Goal: Task Accomplishment & Management: Complete application form

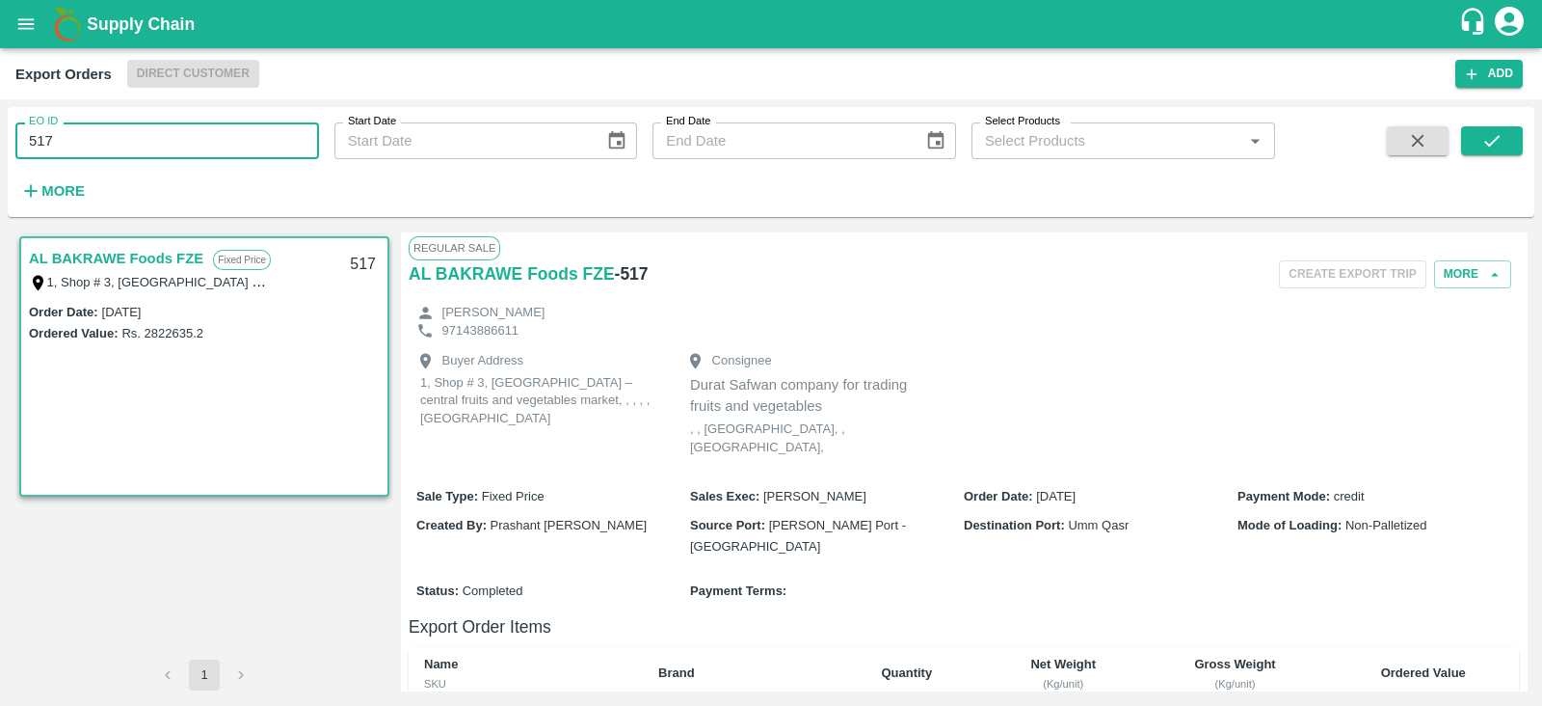
scroll to position [383, 0]
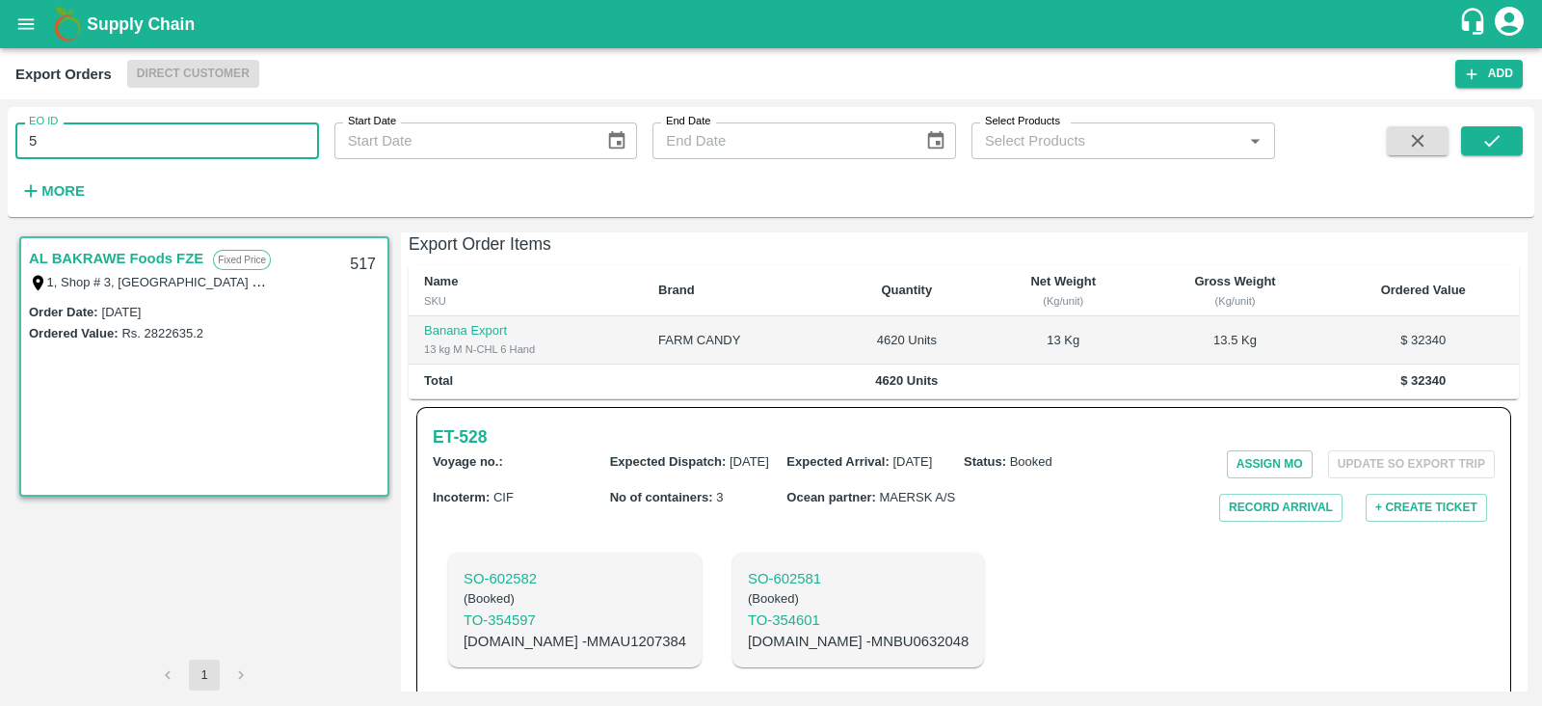
type input "5"
type input "435"
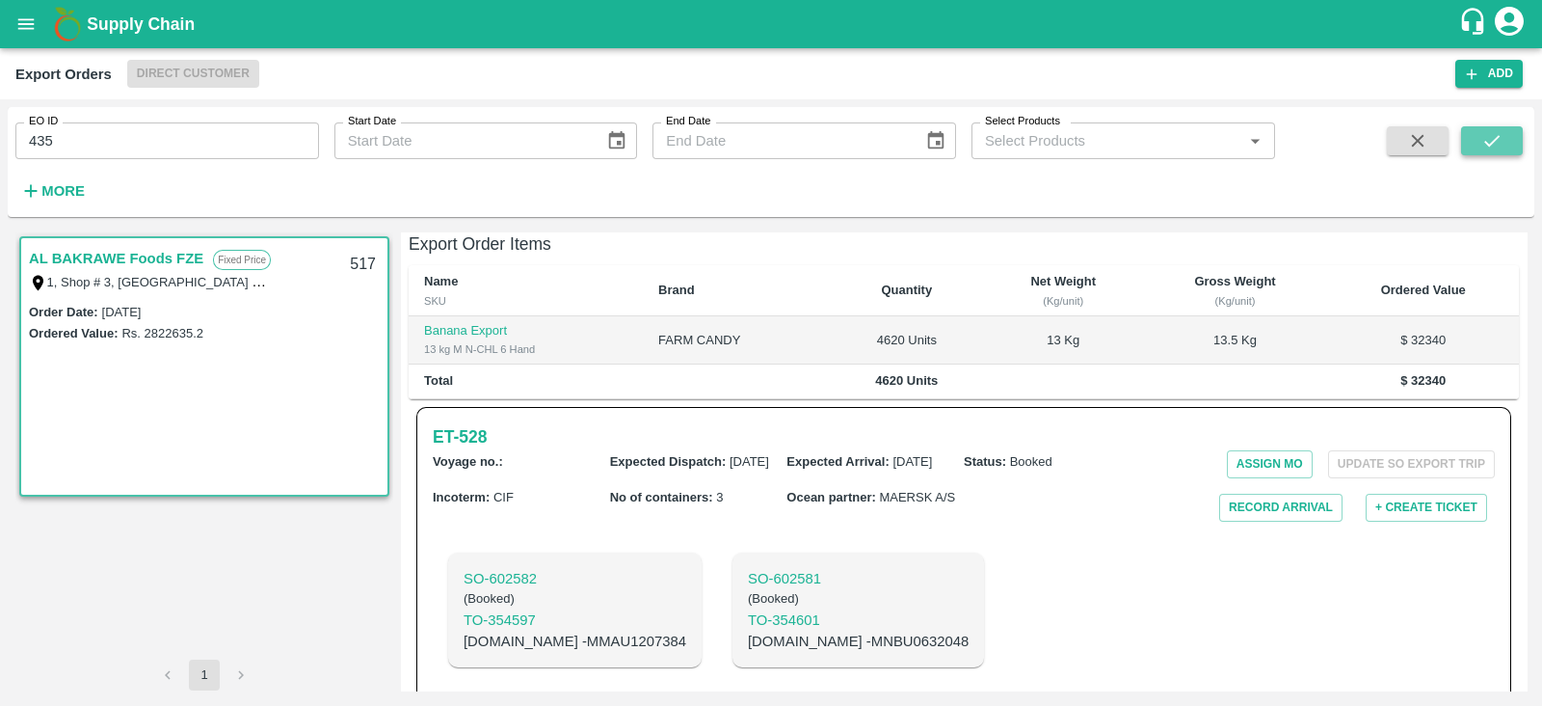
click at [1493, 148] on icon "submit" at bounding box center [1491, 140] width 21 height 21
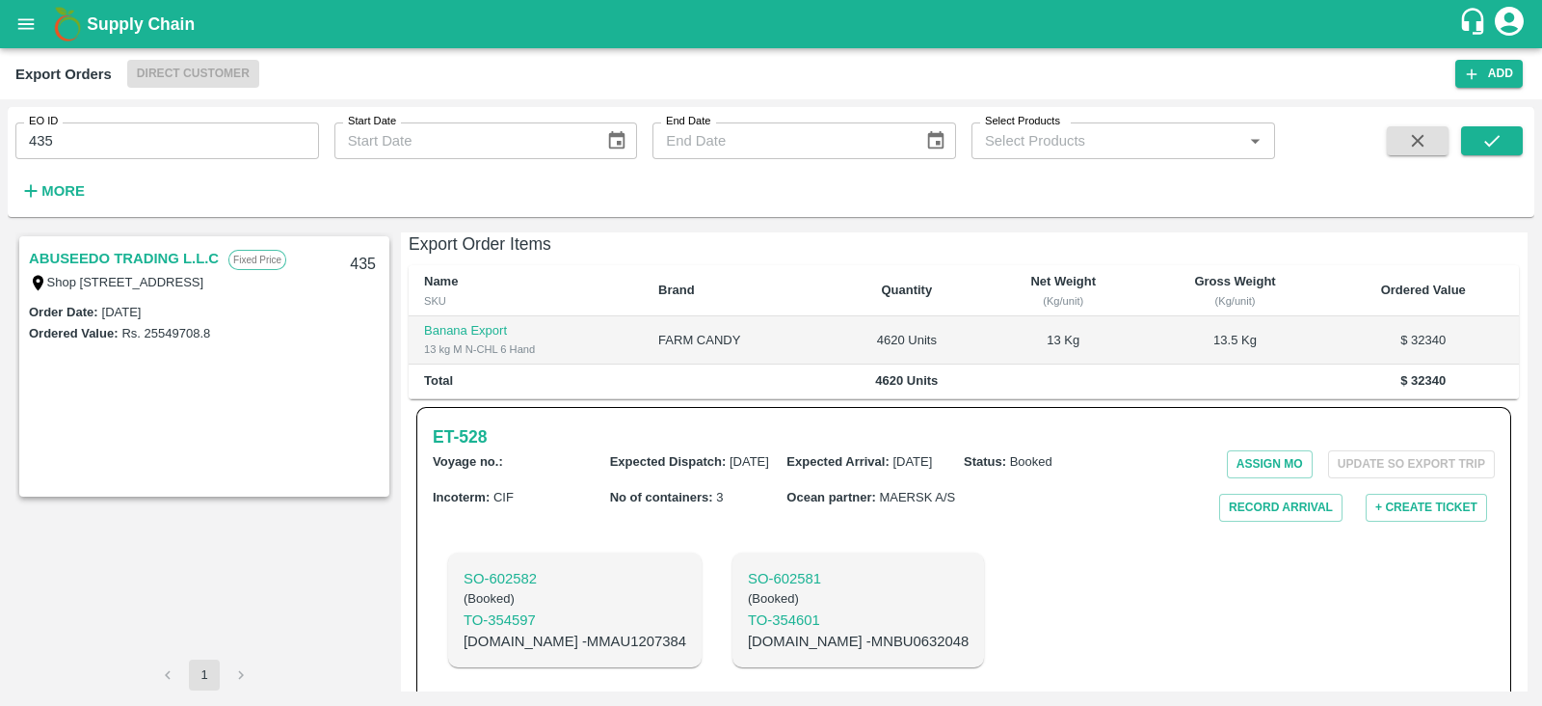
click at [146, 258] on link "ABUSEEDO TRADING L.L.C" at bounding box center [124, 258] width 190 height 25
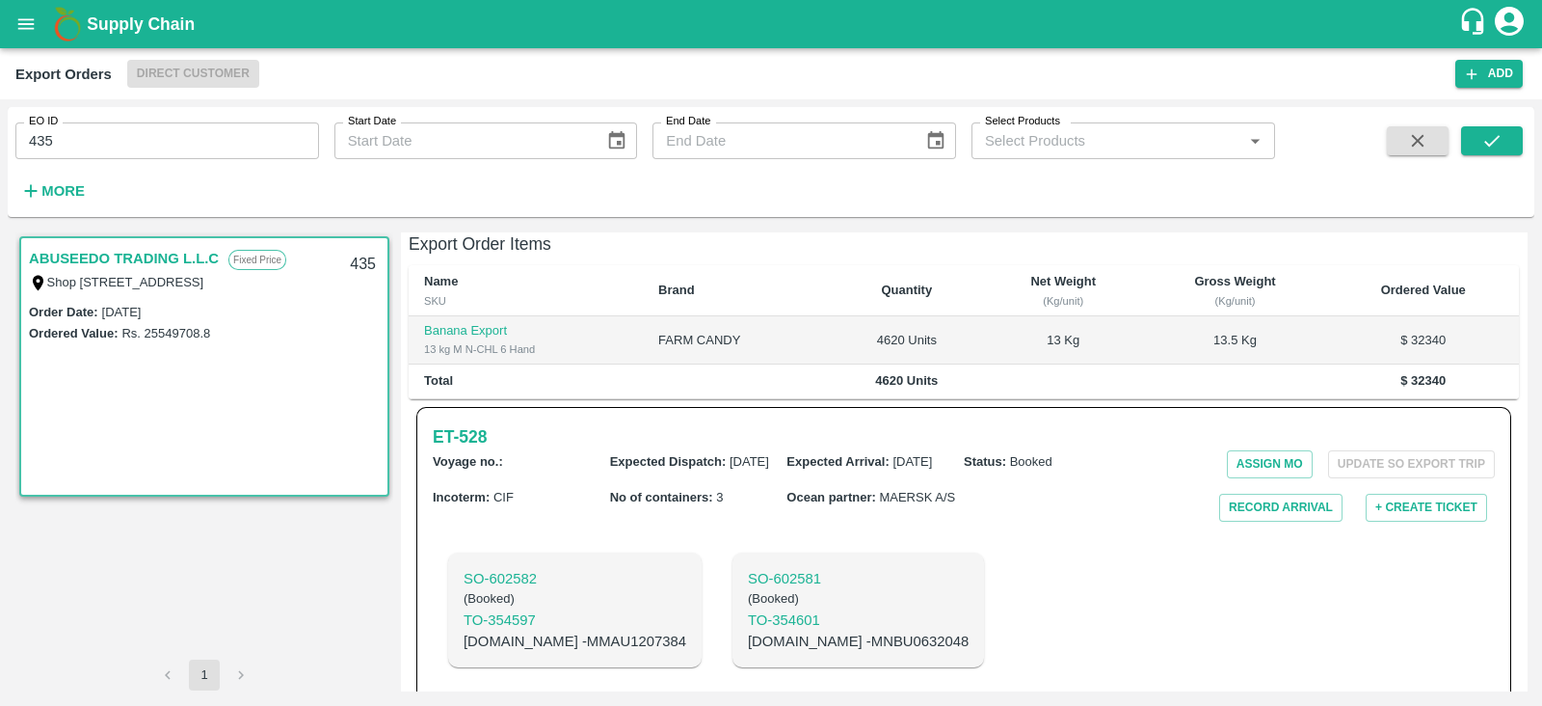
click at [146, 258] on link "ABUSEEDO TRADING L.L.C" at bounding box center [124, 258] width 190 height 25
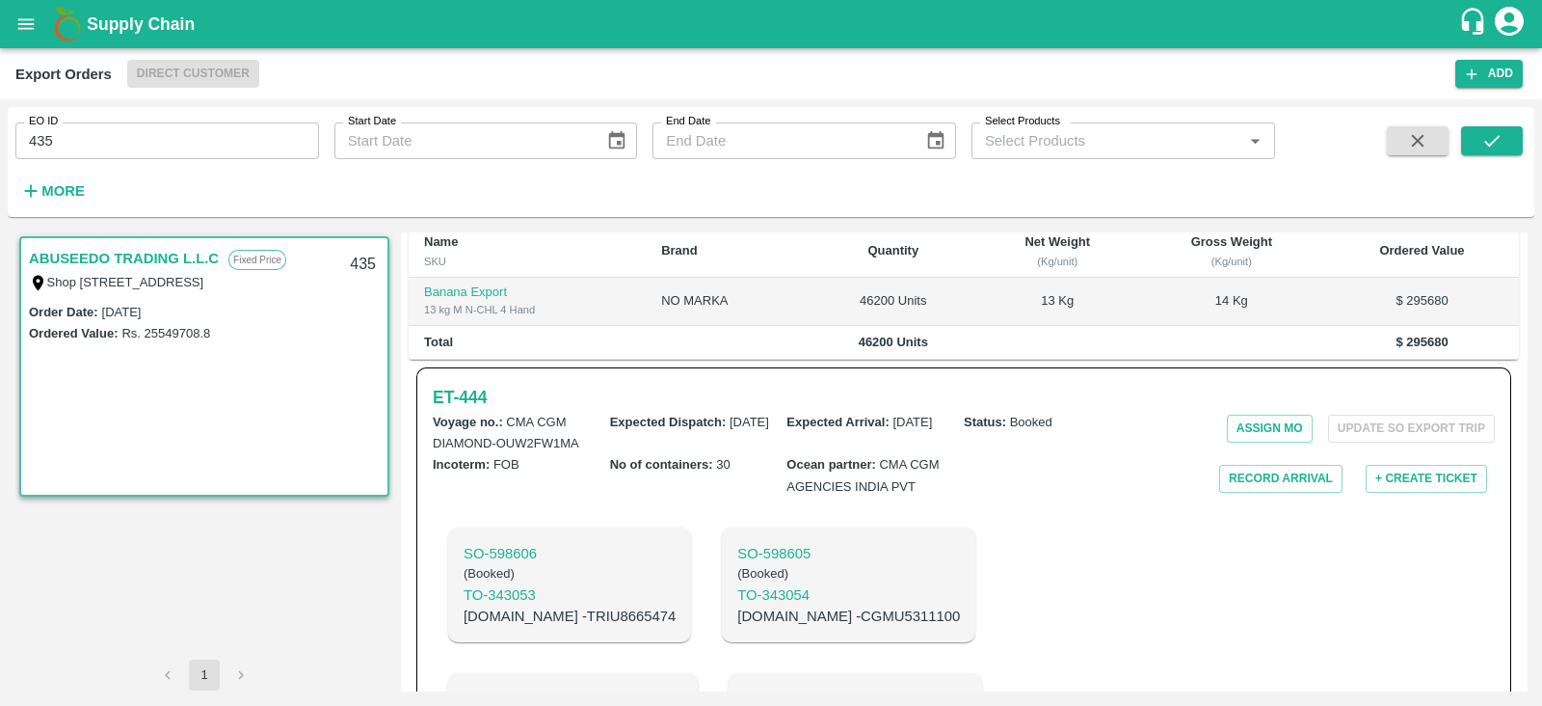
scroll to position [397, 0]
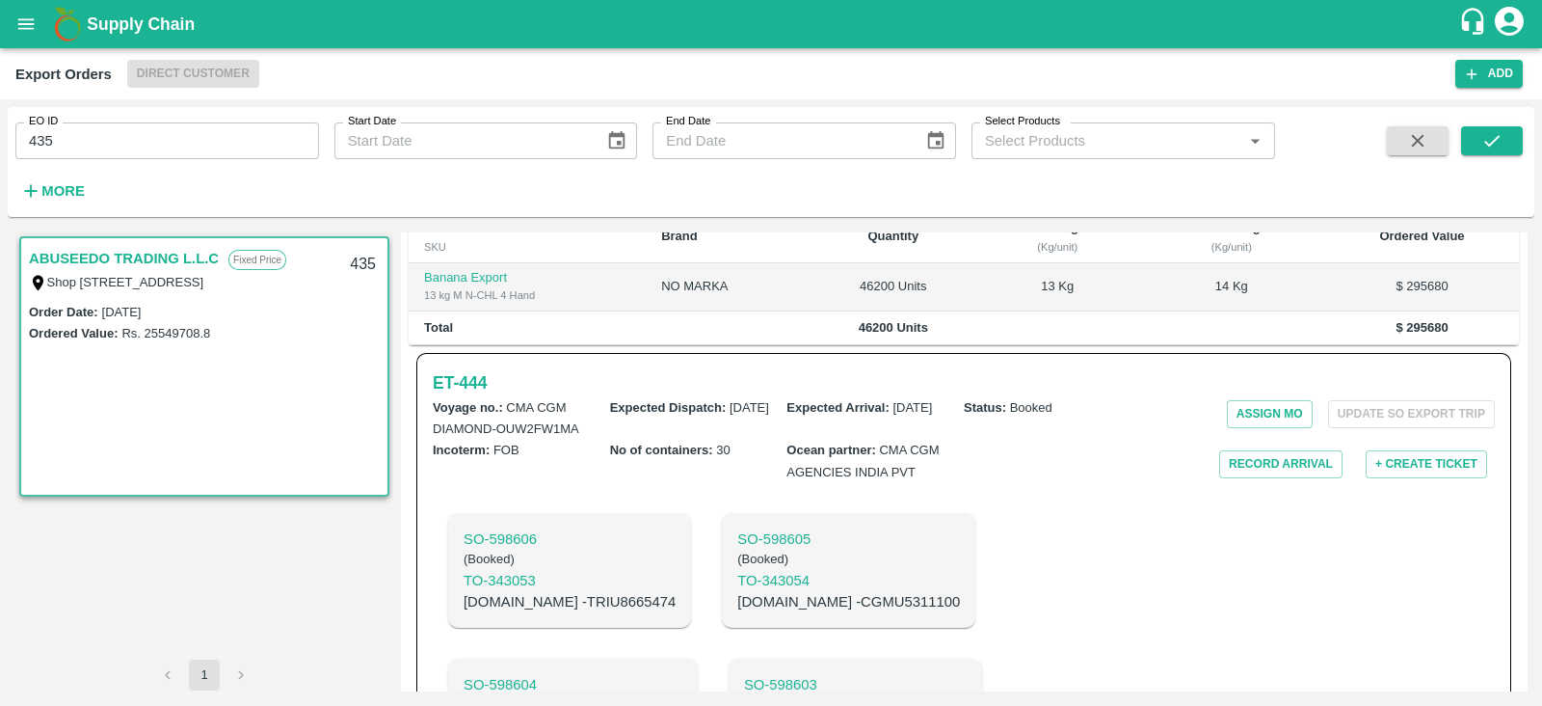
click at [200, 261] on link "ABUSEEDO TRADING L.L.C" at bounding box center [124, 258] width 190 height 25
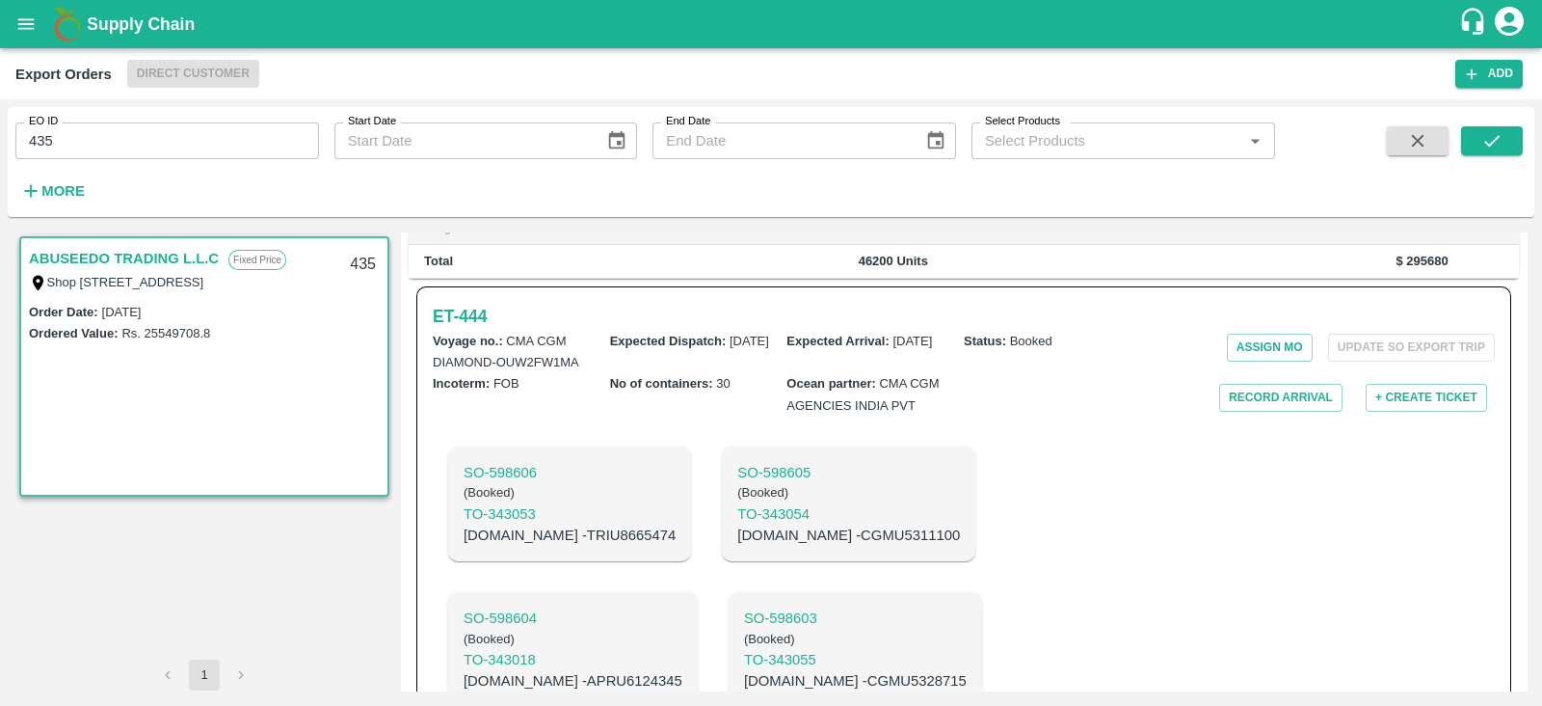
scroll to position [460, 0]
click at [480, 333] on h6 "ET- 444" at bounding box center [460, 319] width 54 height 27
click at [569, 549] on p "[DOMAIN_NAME] - TRIU8665474" at bounding box center [570, 538] width 212 height 21
copy p "TRIU8665474"
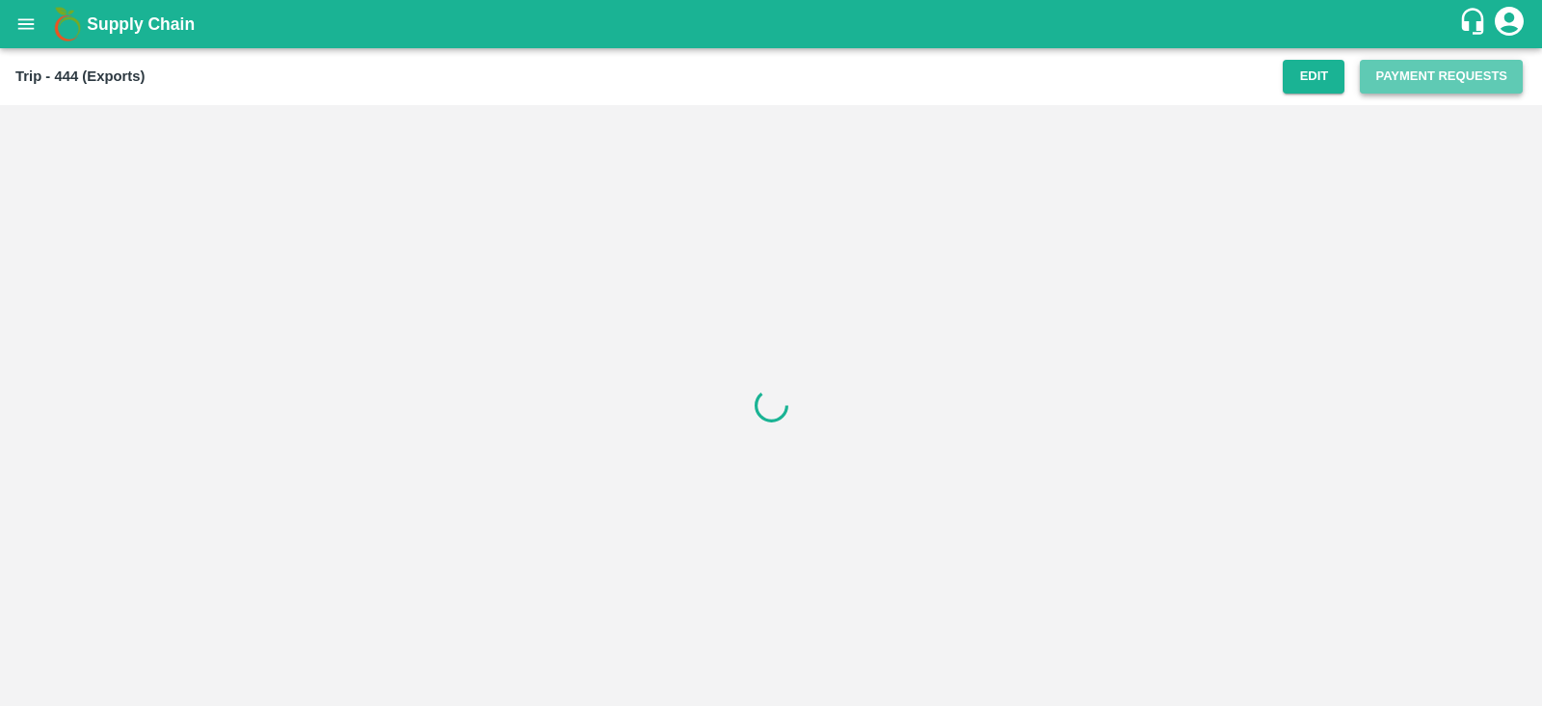
click at [1425, 74] on button "Payment Requests" at bounding box center [1441, 77] width 163 height 34
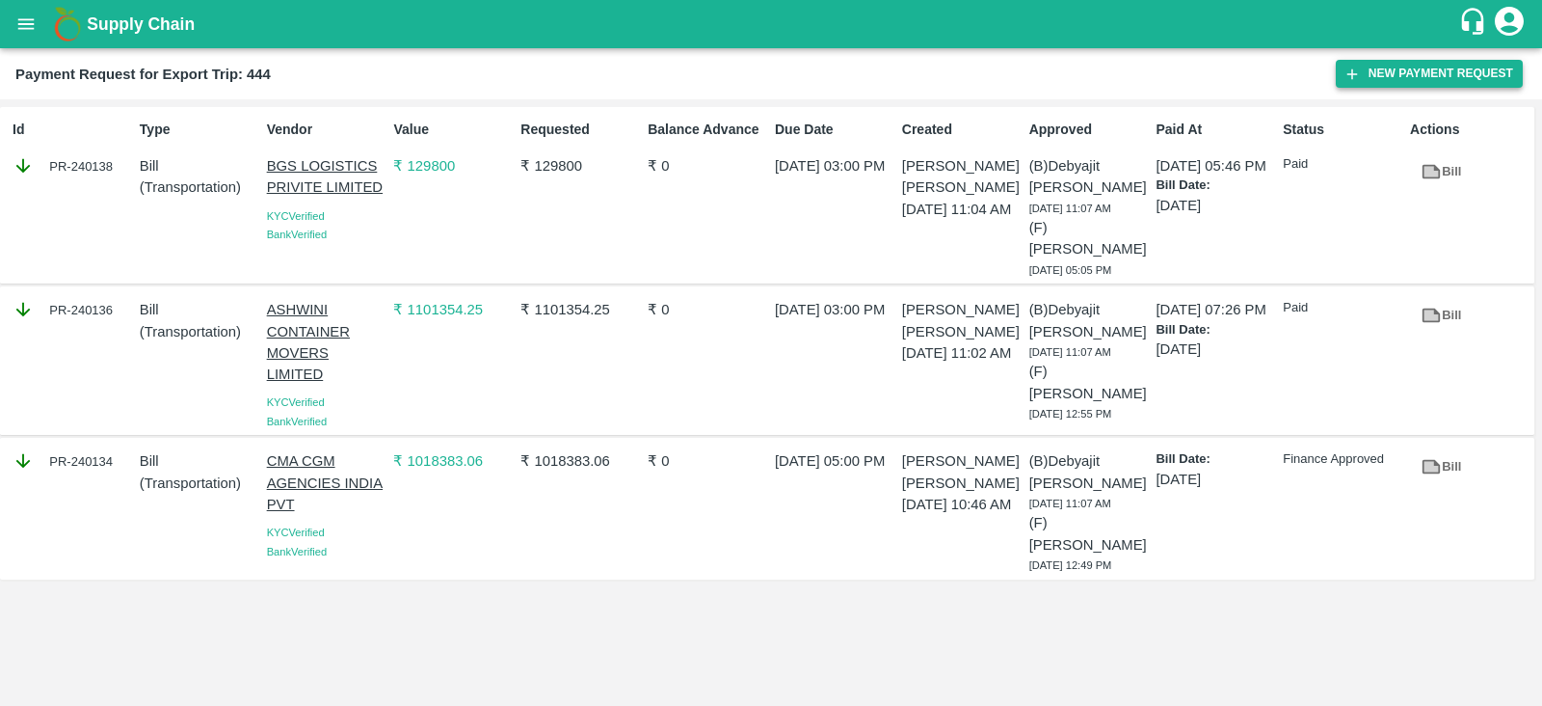
click at [1419, 78] on button "New Payment Request" at bounding box center [1429, 74] width 187 height 28
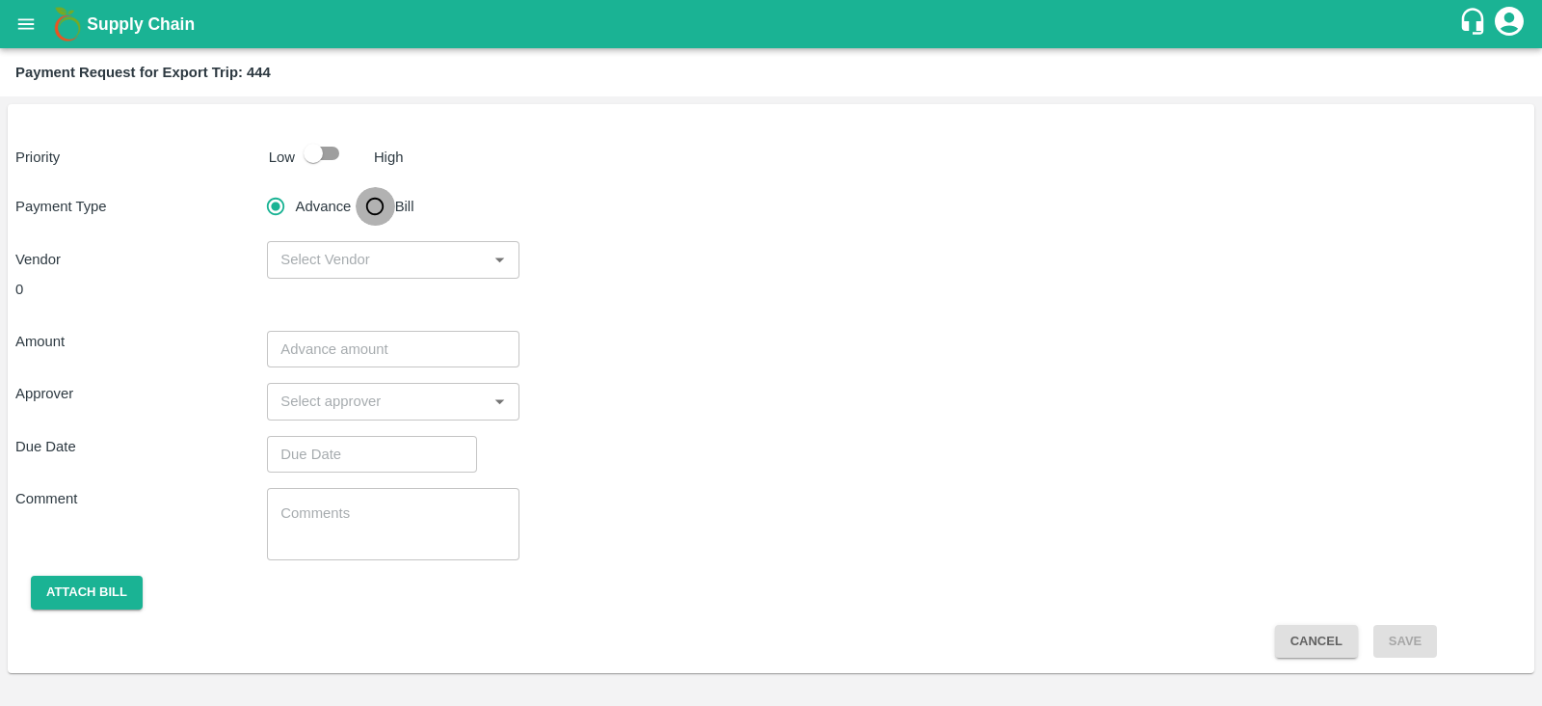
click at [375, 203] on input "Bill" at bounding box center [375, 206] width 39 height 39
radio input "true"
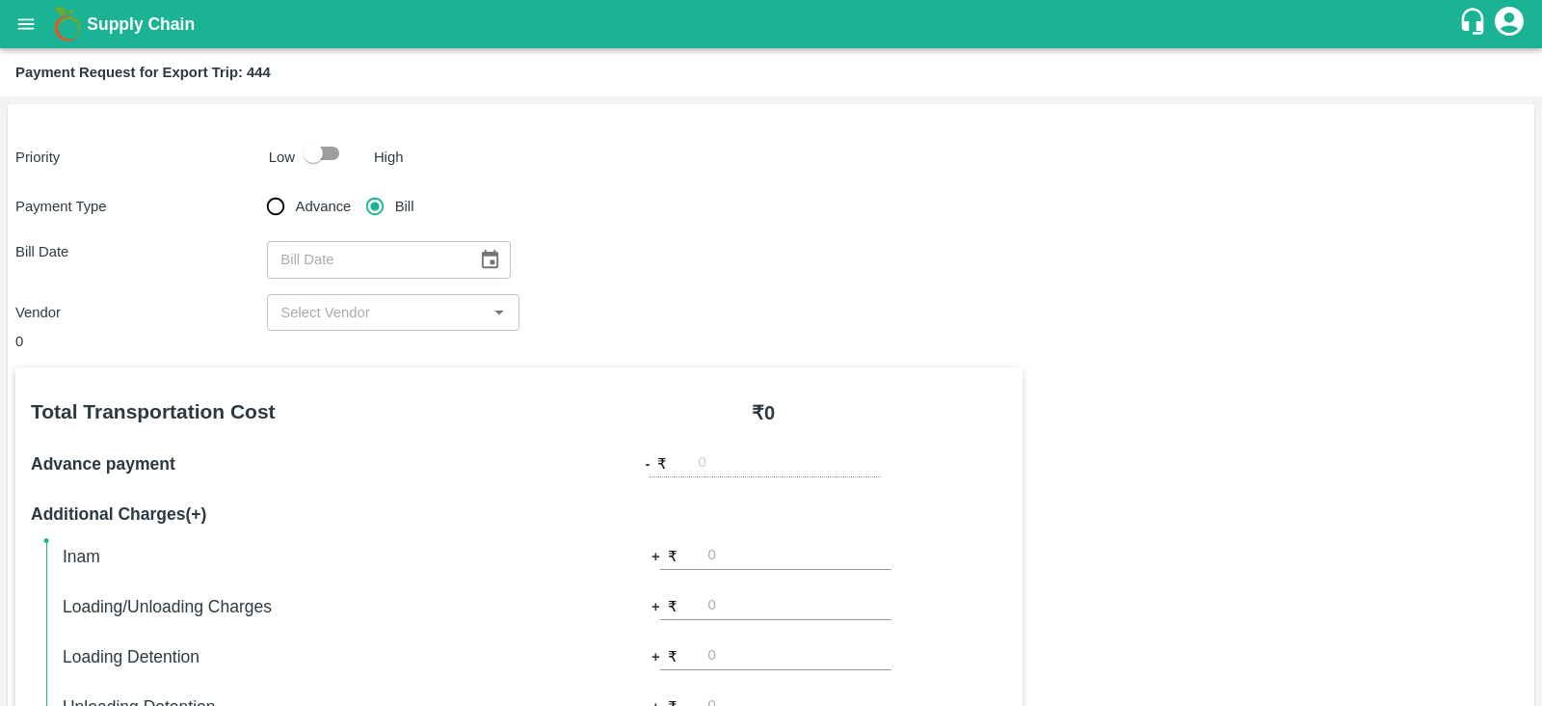
click at [333, 162] on input "checkbox" at bounding box center [313, 153] width 110 height 37
checkbox input "true"
click at [479, 259] on icon "Choose date" at bounding box center [489, 259] width 21 height 21
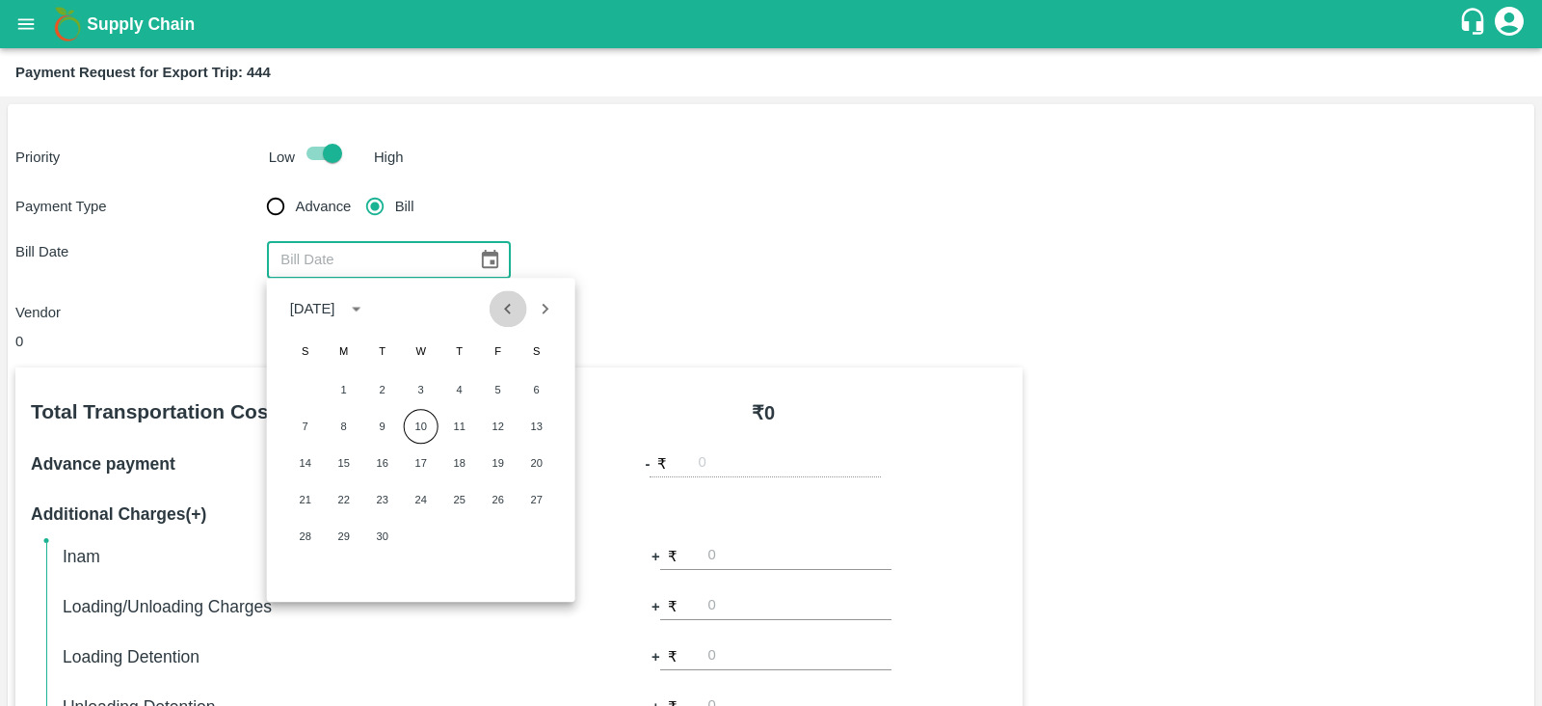
click at [514, 312] on icon "Previous month" at bounding box center [507, 308] width 21 height 21
click at [319, 458] on button "15" at bounding box center [305, 462] width 35 height 35
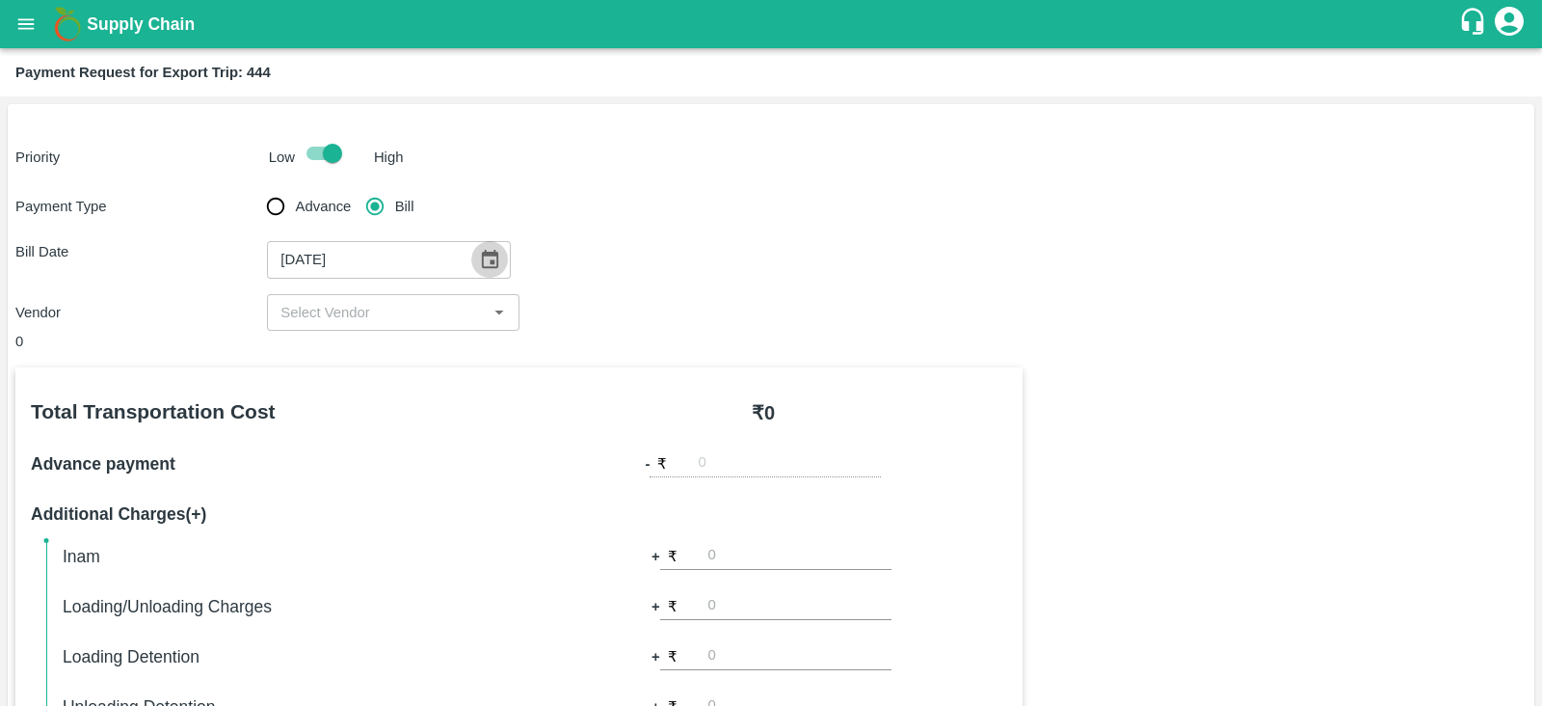
click at [487, 257] on icon "Choose date, selected date is Jun 15, 2025" at bounding box center [489, 259] width 21 height 21
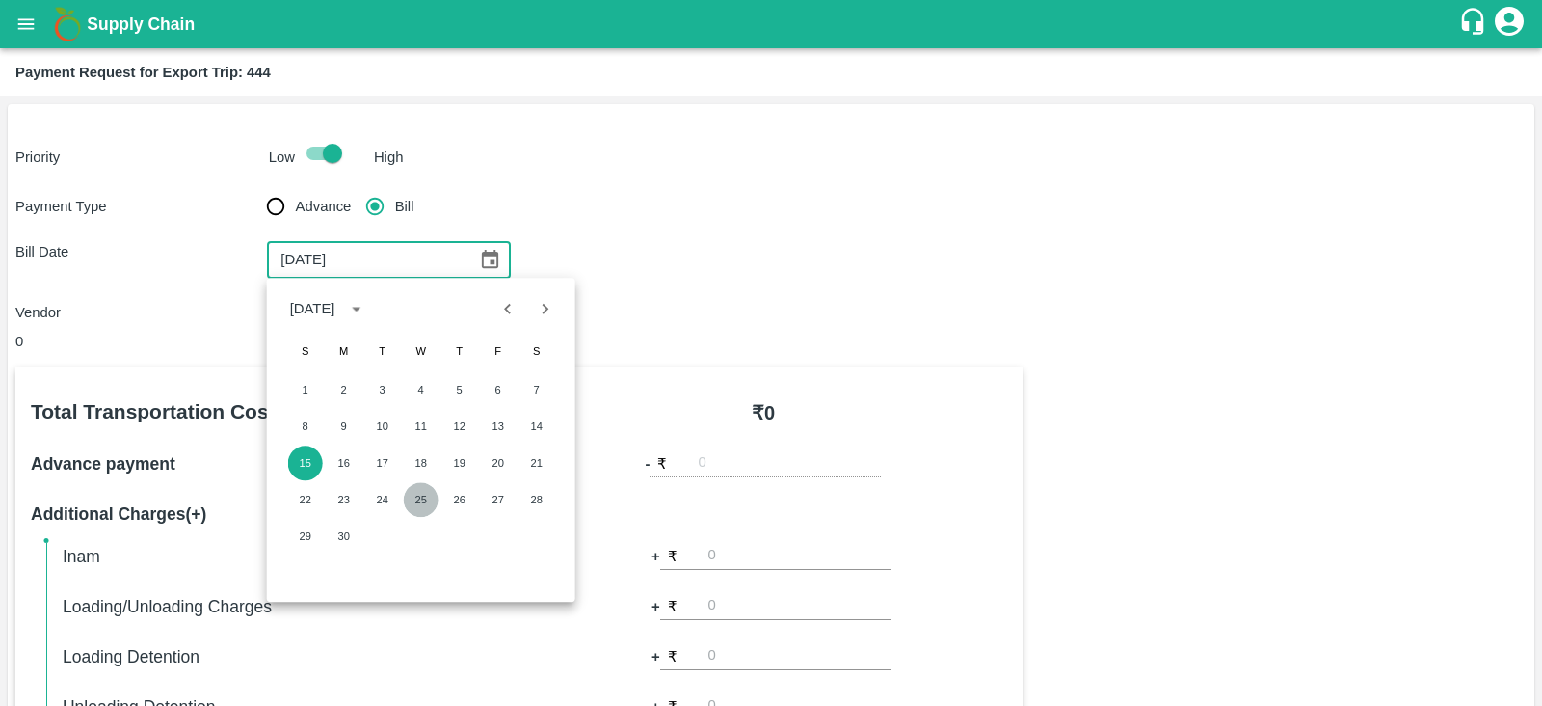
click at [422, 501] on button "25" at bounding box center [421, 499] width 35 height 35
type input "25/06/2025"
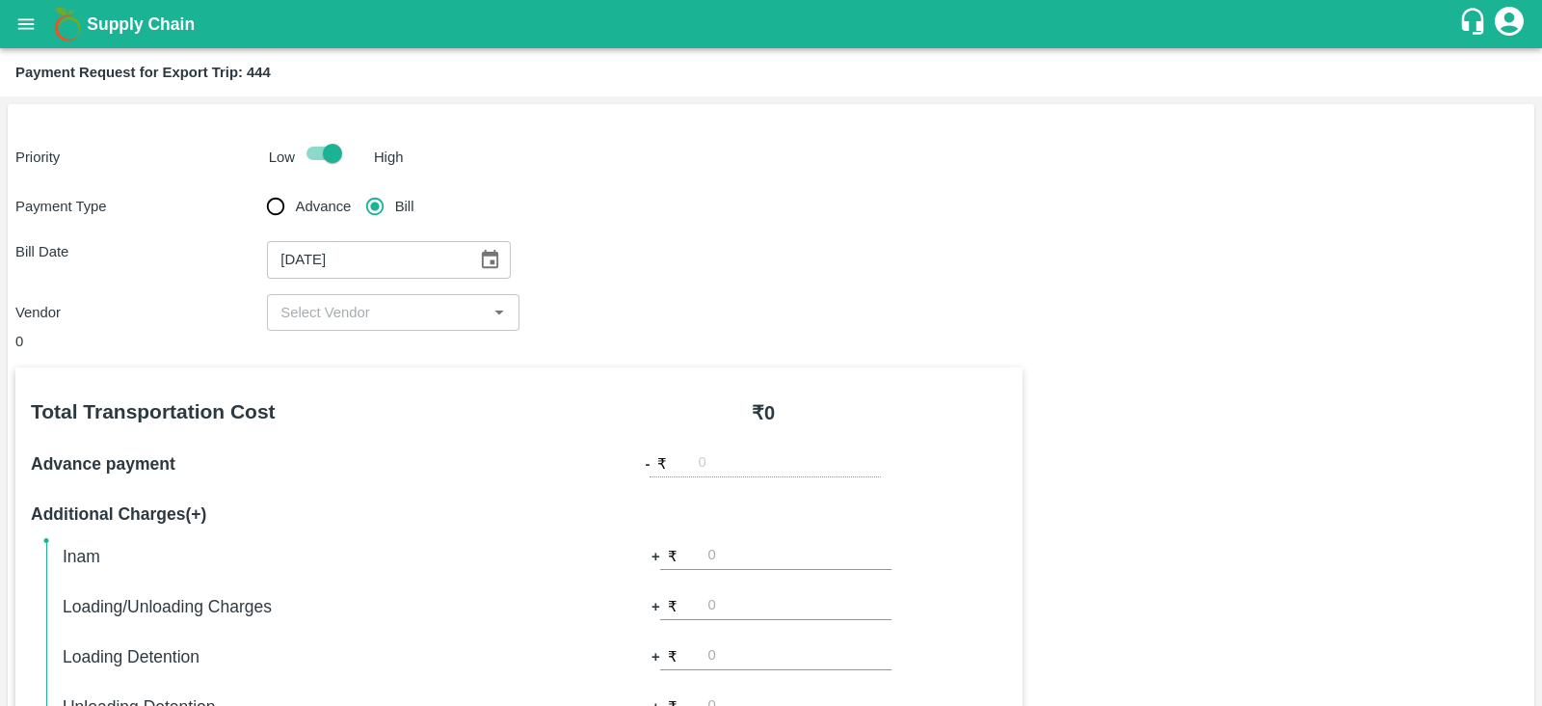
click at [409, 330] on div "​" at bounding box center [393, 312] width 252 height 37
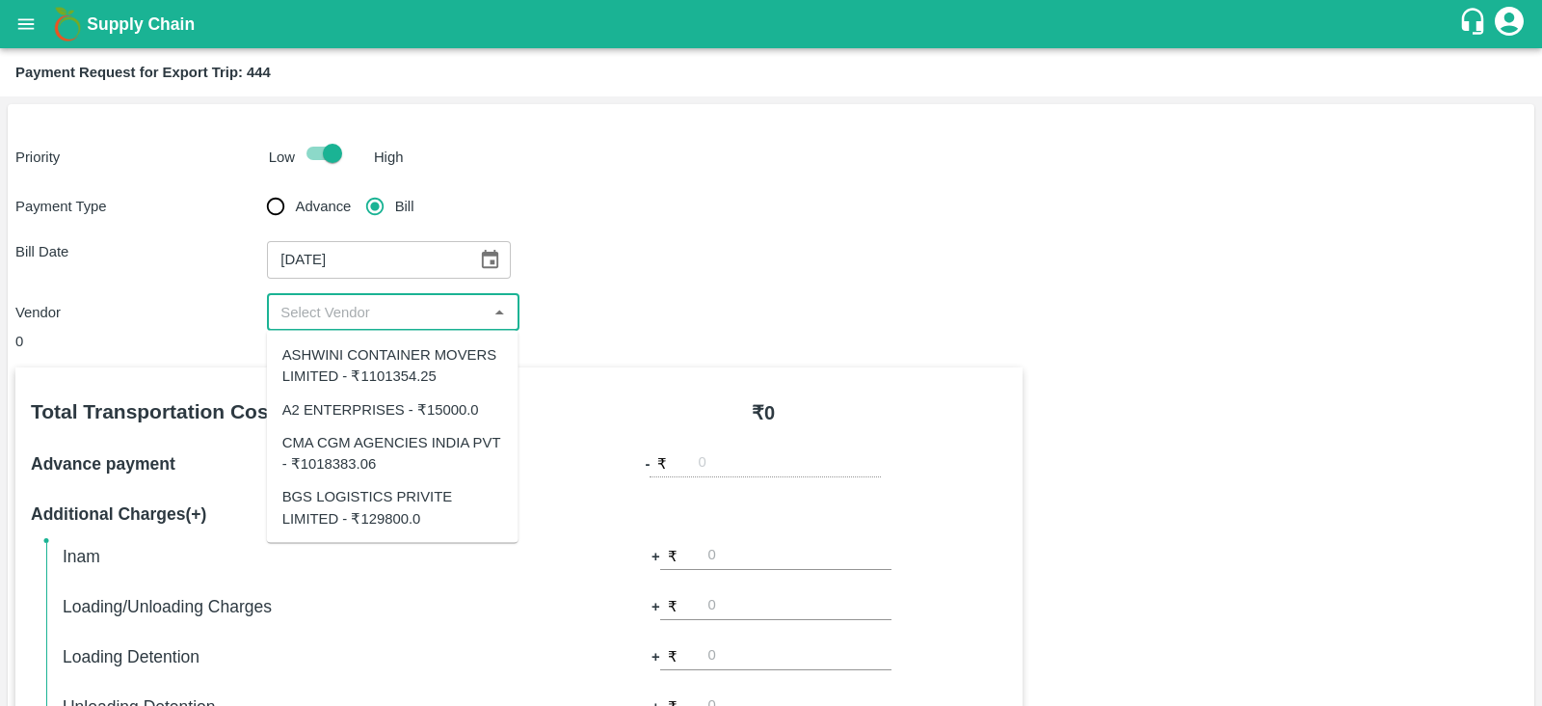
click at [422, 399] on div "A2 ENTERPRISES - ₹15000.0" at bounding box center [380, 408] width 197 height 21
type input "A2 ENTERPRISES - ₹15000.0"
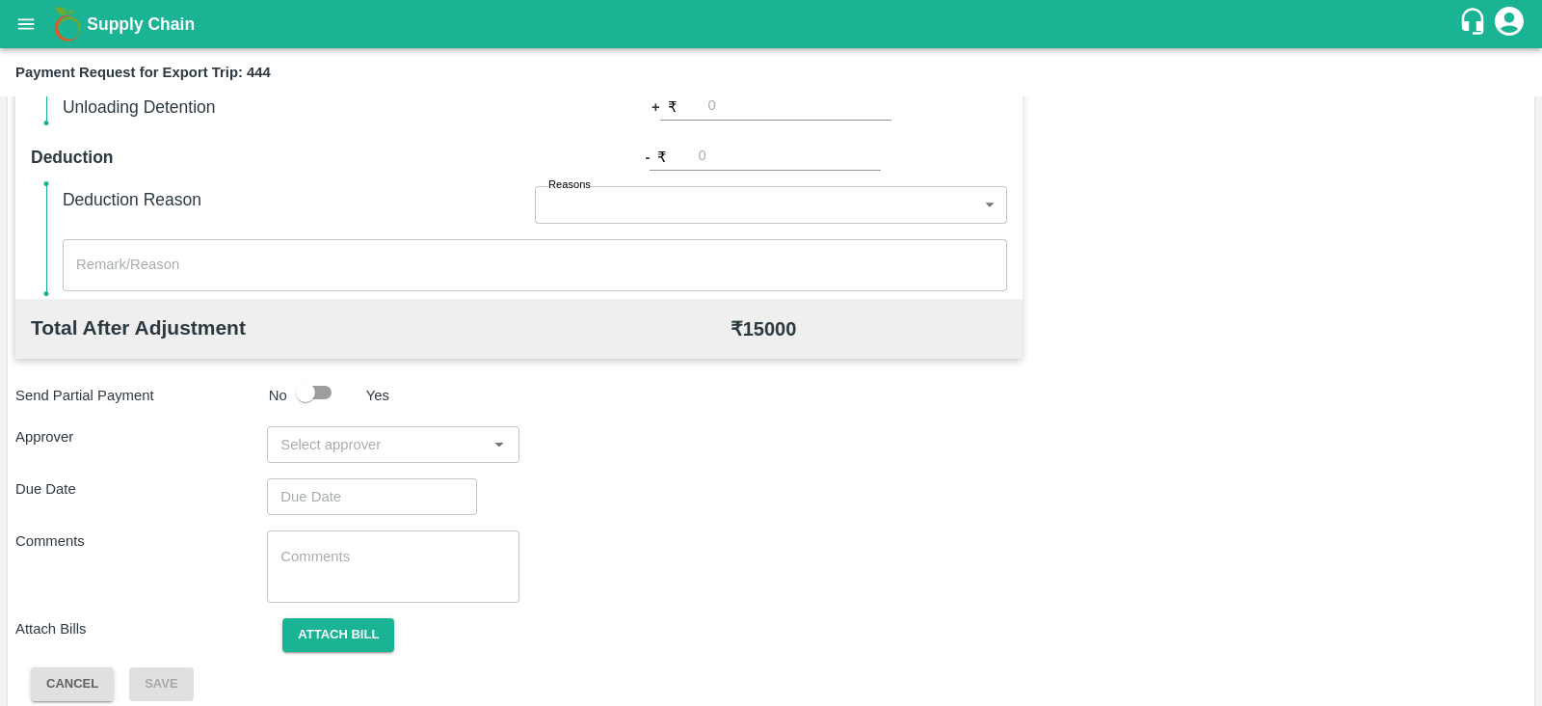
scroll to position [617, 0]
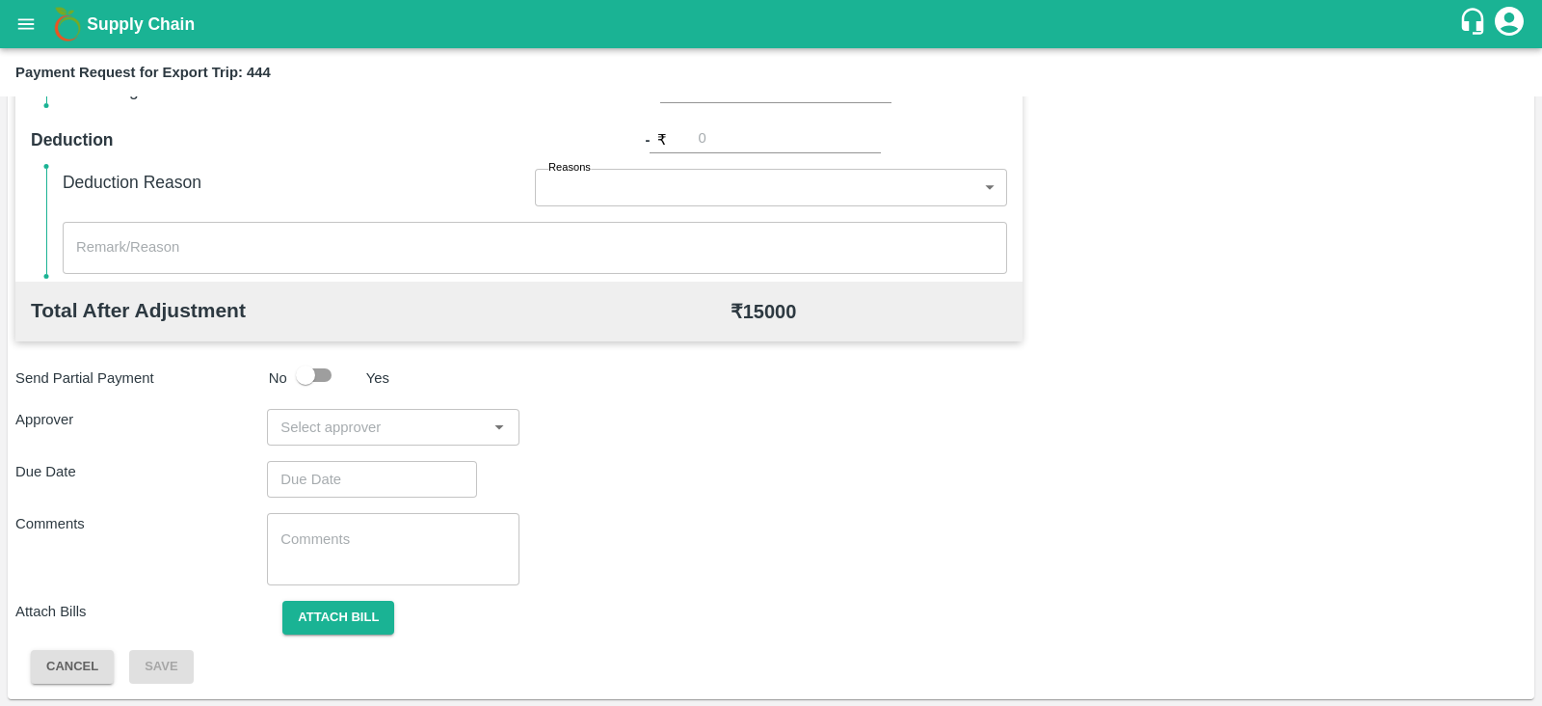
click at [419, 423] on input "input" at bounding box center [377, 426] width 208 height 25
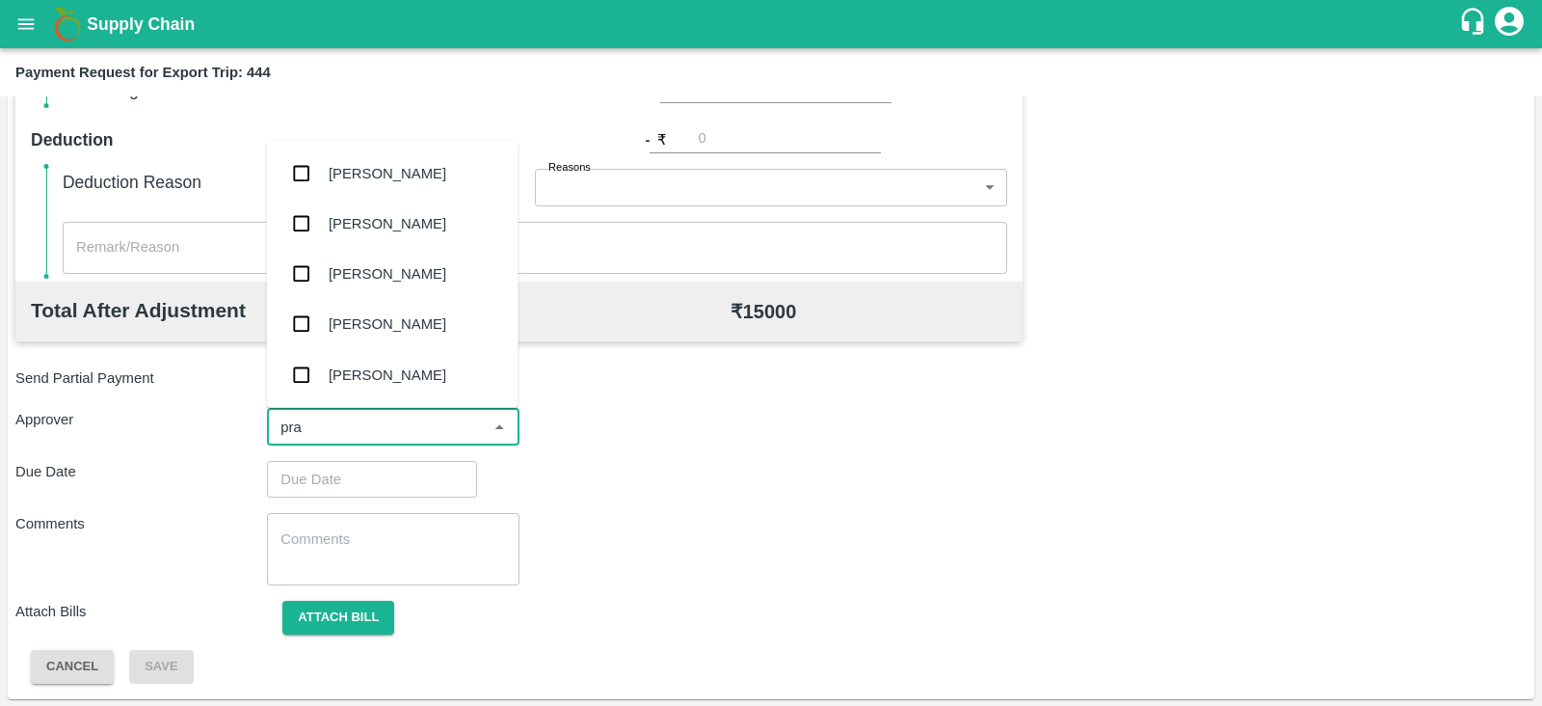
type input "pras"
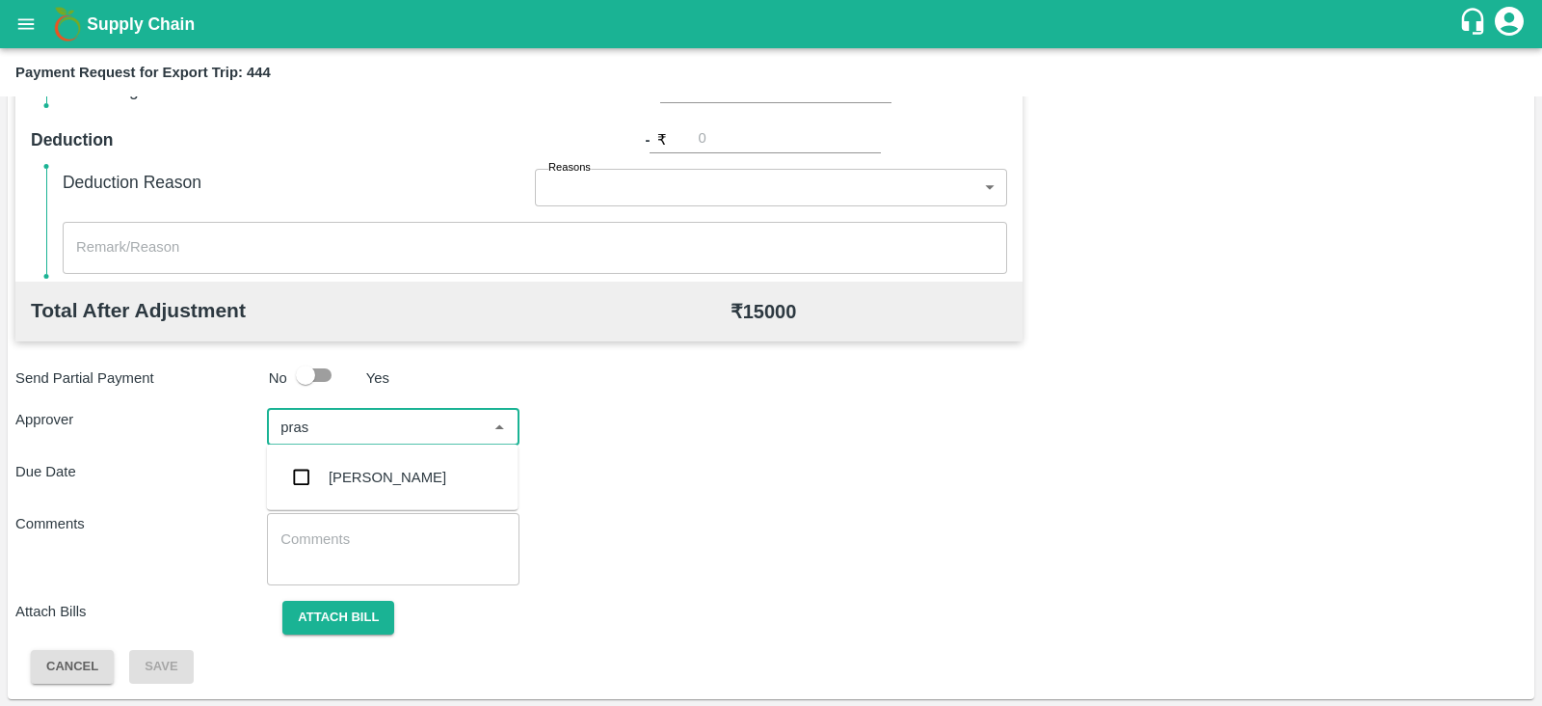
click at [381, 479] on div "Prasad Waghade" at bounding box center [388, 476] width 118 height 21
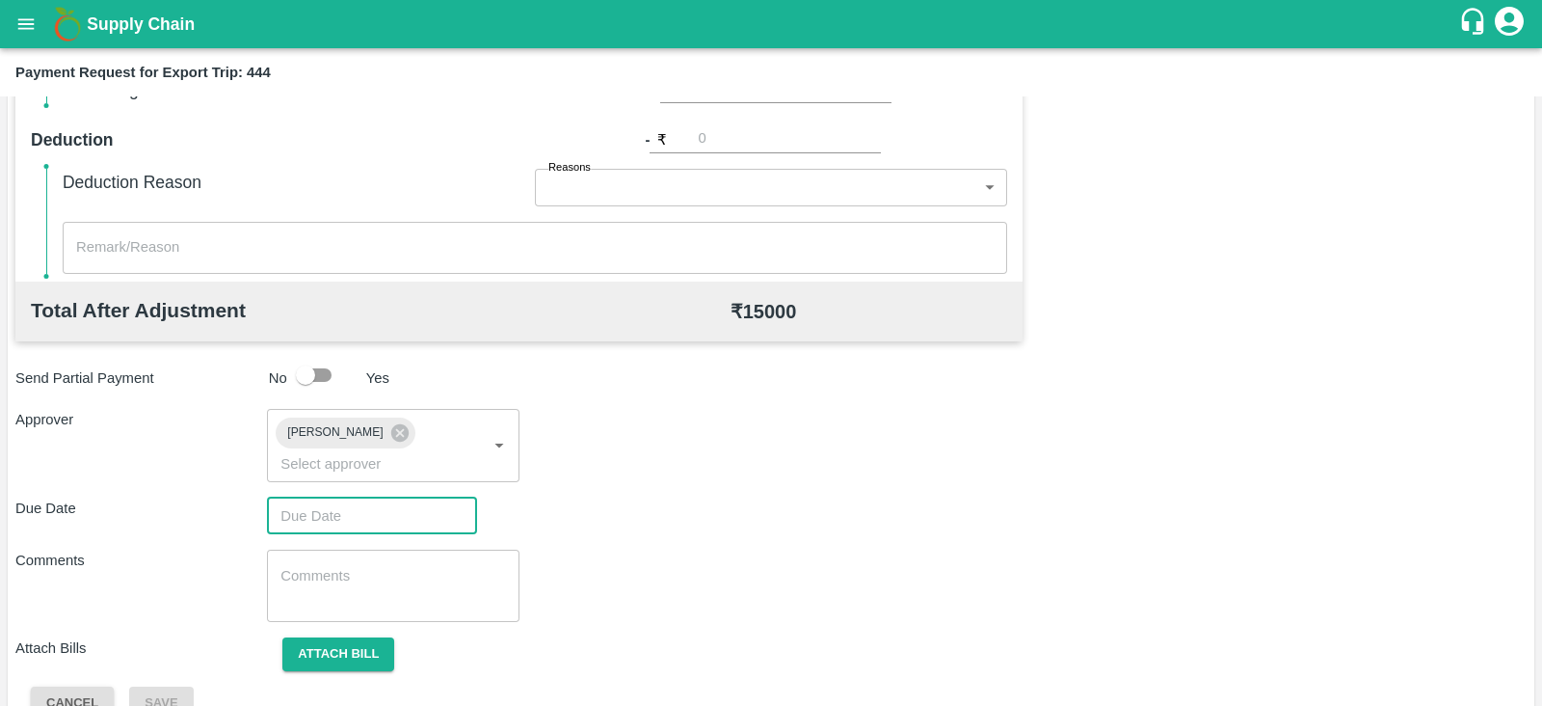
type input "DD/MM/YYYY hh:mm aa"
click at [370, 497] on input "DD/MM/YYYY hh:mm aa" at bounding box center [365, 515] width 197 height 37
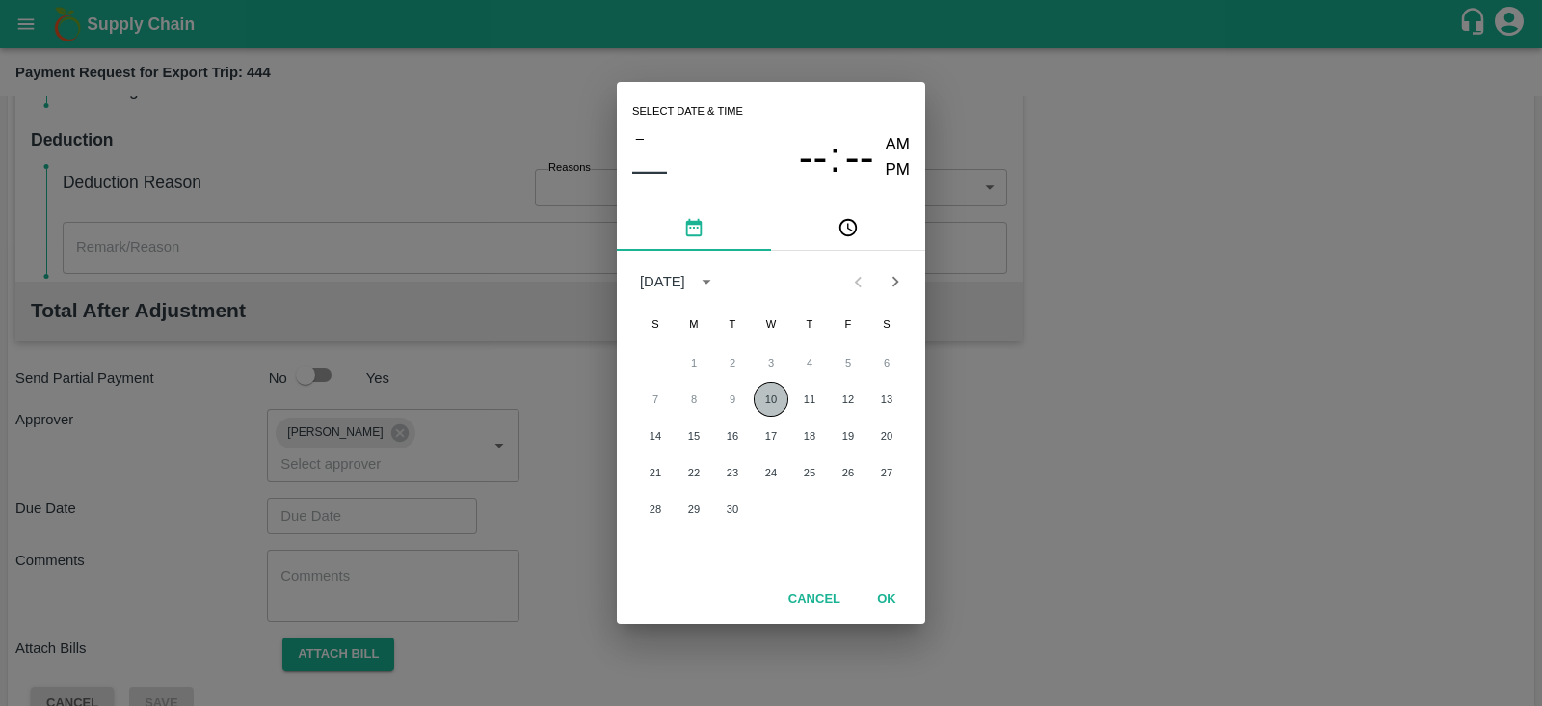
click at [770, 401] on button "10" at bounding box center [771, 399] width 35 height 35
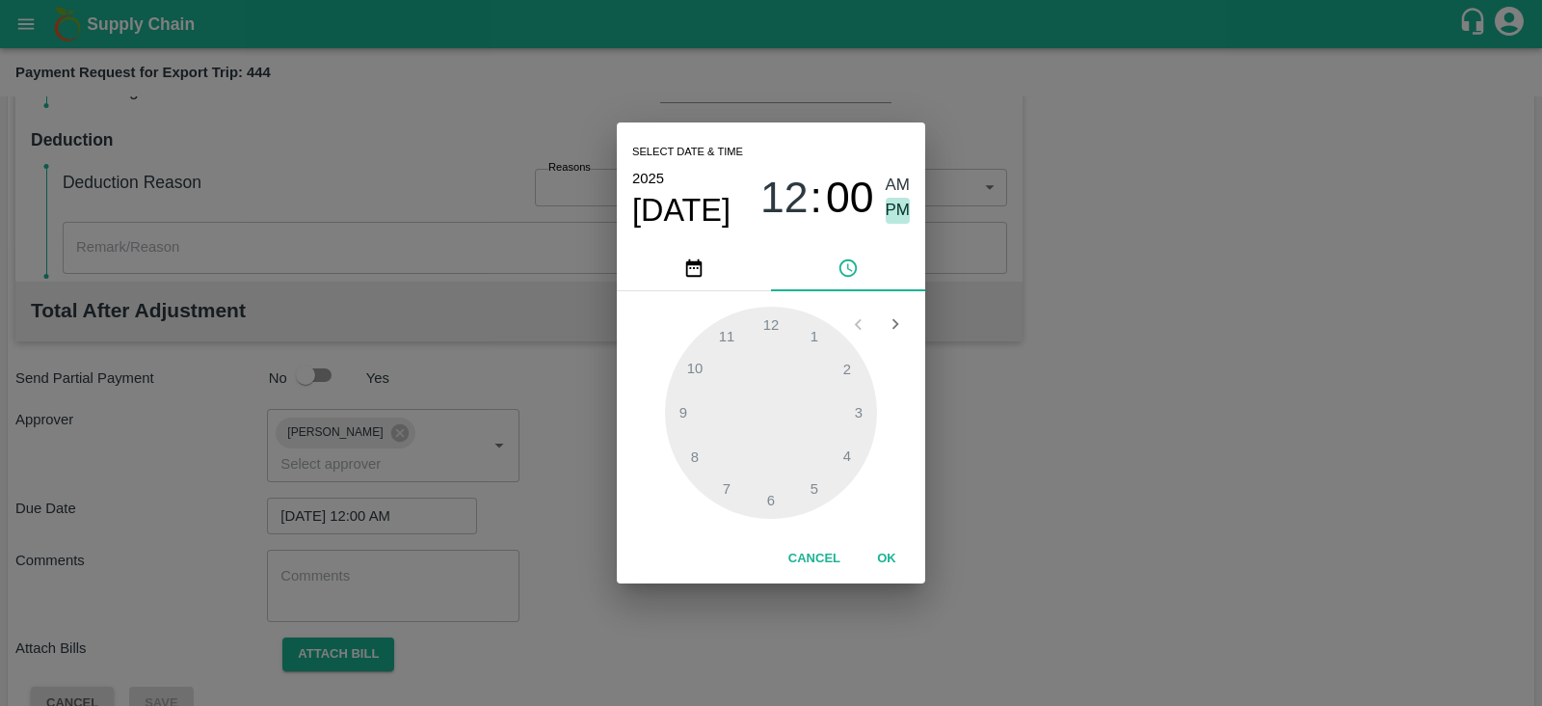
click at [903, 209] on span "PM" at bounding box center [898, 211] width 25 height 26
click at [691, 363] on div at bounding box center [771, 412] width 212 height 212
type input "10/09/2025 10:00 PM"
click at [888, 562] on button "OK" at bounding box center [887, 559] width 62 height 34
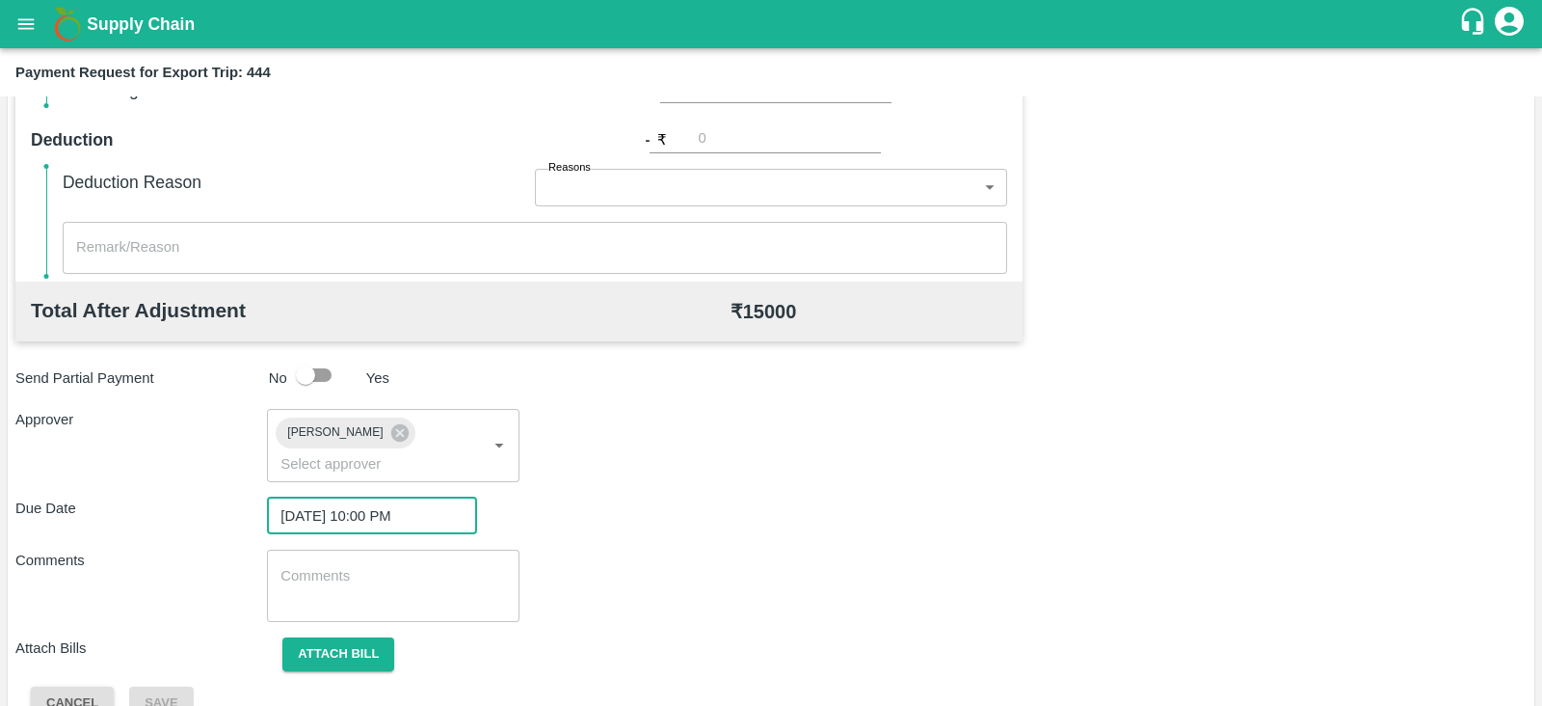
scroll to position [628, 0]
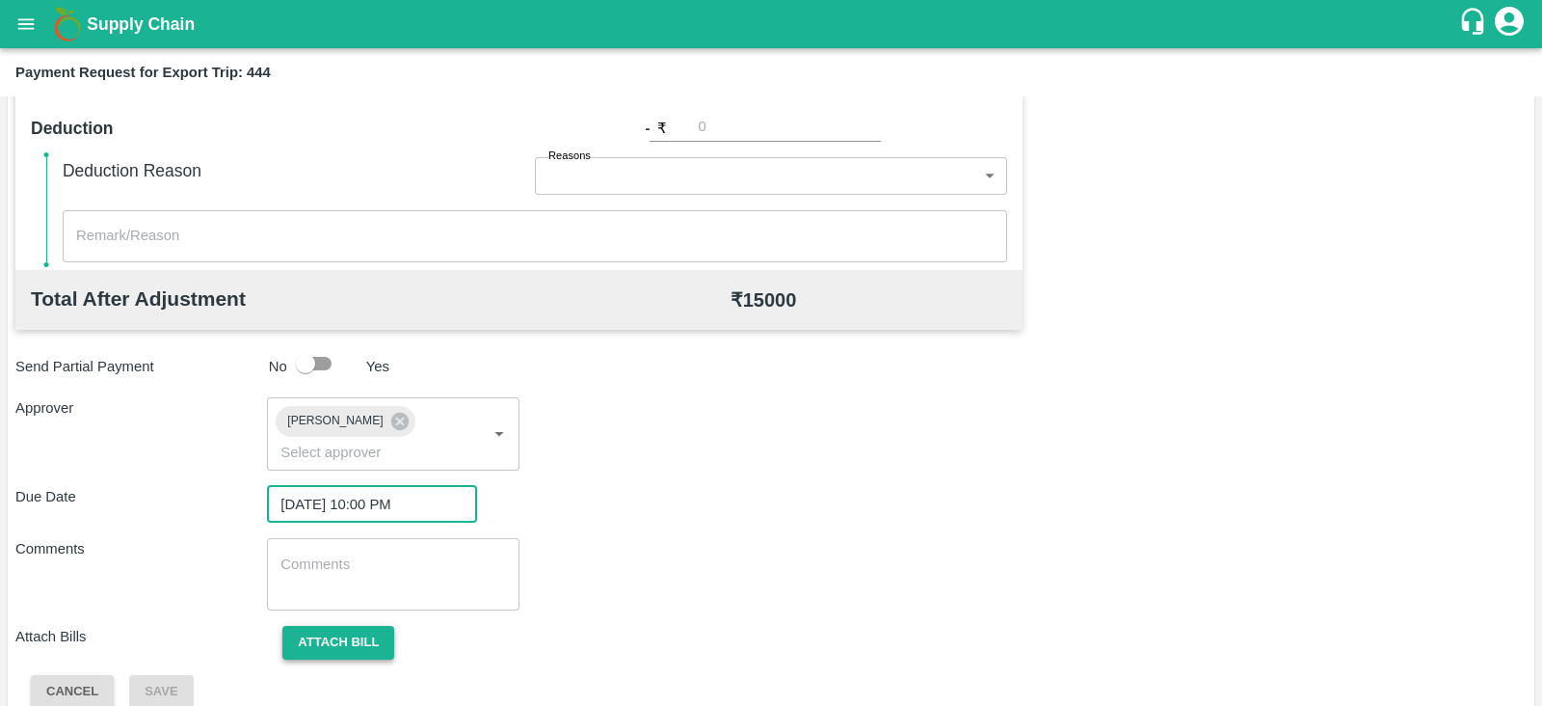
click at [358, 626] on button "Attach bill" at bounding box center [338, 643] width 112 height 34
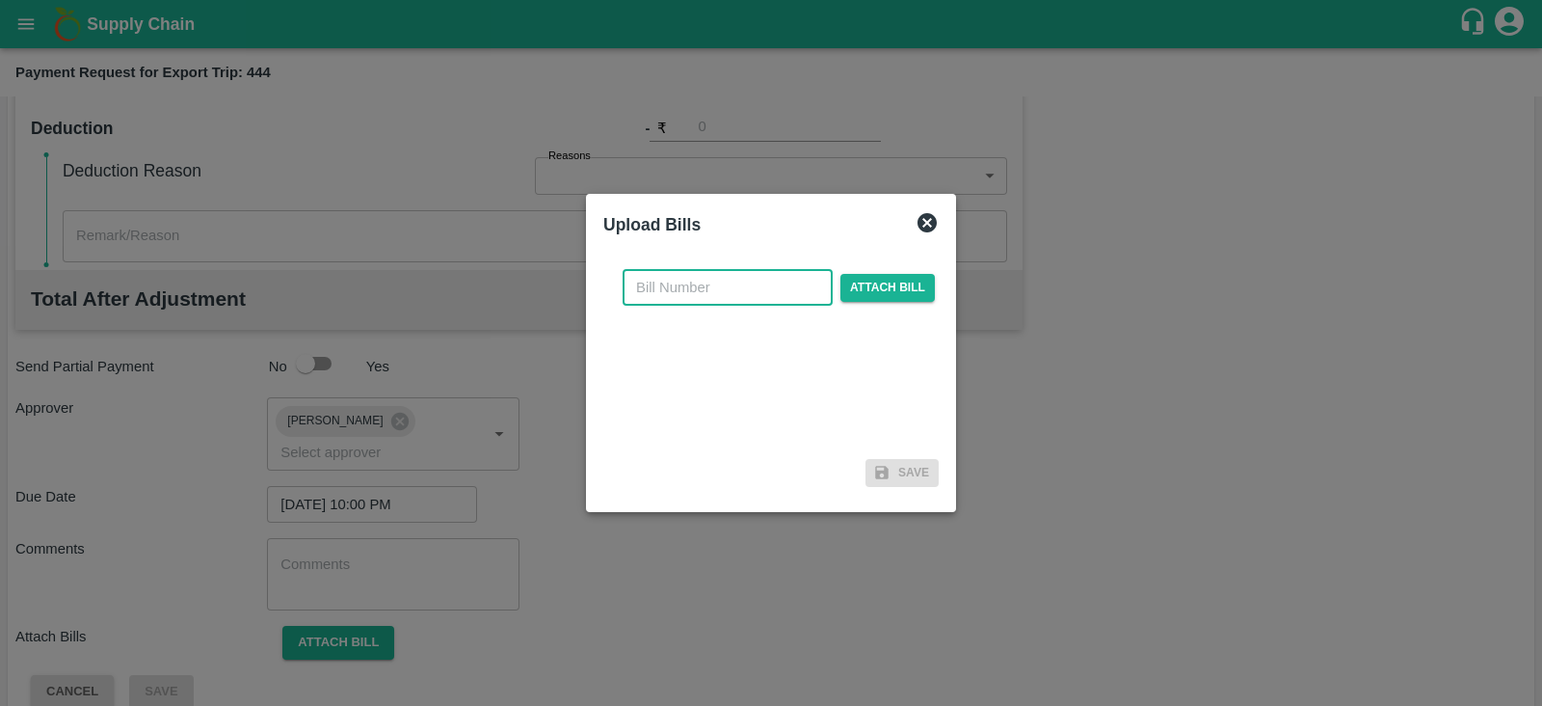
click at [723, 302] on input "text" at bounding box center [728, 287] width 210 height 37
paste input "A2-027/2025-26"
type input "A2-027/2025-26"
click at [781, 280] on input "A2-027/2025-26" at bounding box center [728, 287] width 210 height 37
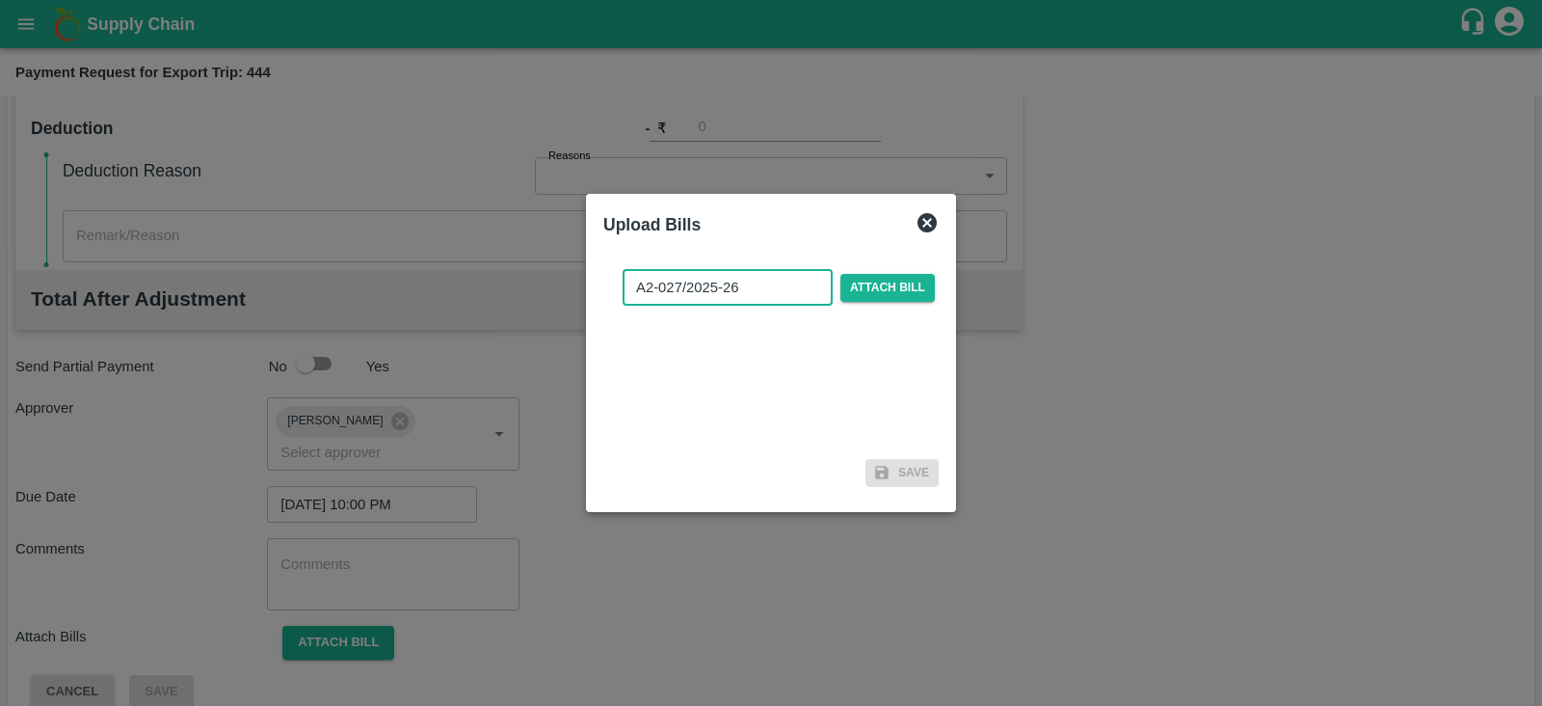
click at [781, 280] on input "A2-027/2025-26" at bounding box center [728, 287] width 210 height 37
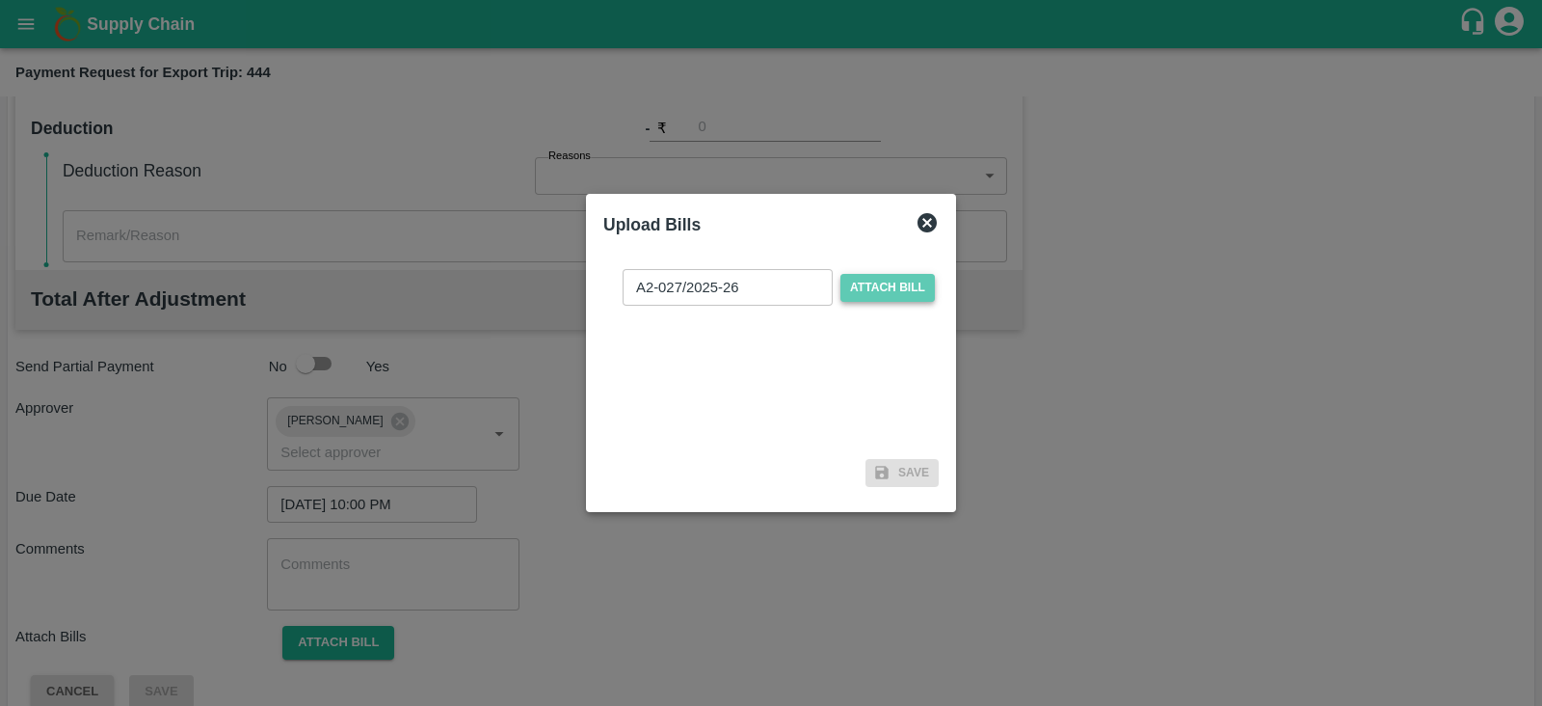
click at [893, 288] on span "Attach bill" at bounding box center [887, 288] width 94 height 28
click at [0, 0] on input "Attach bill" at bounding box center [0, 0] width 0 height 0
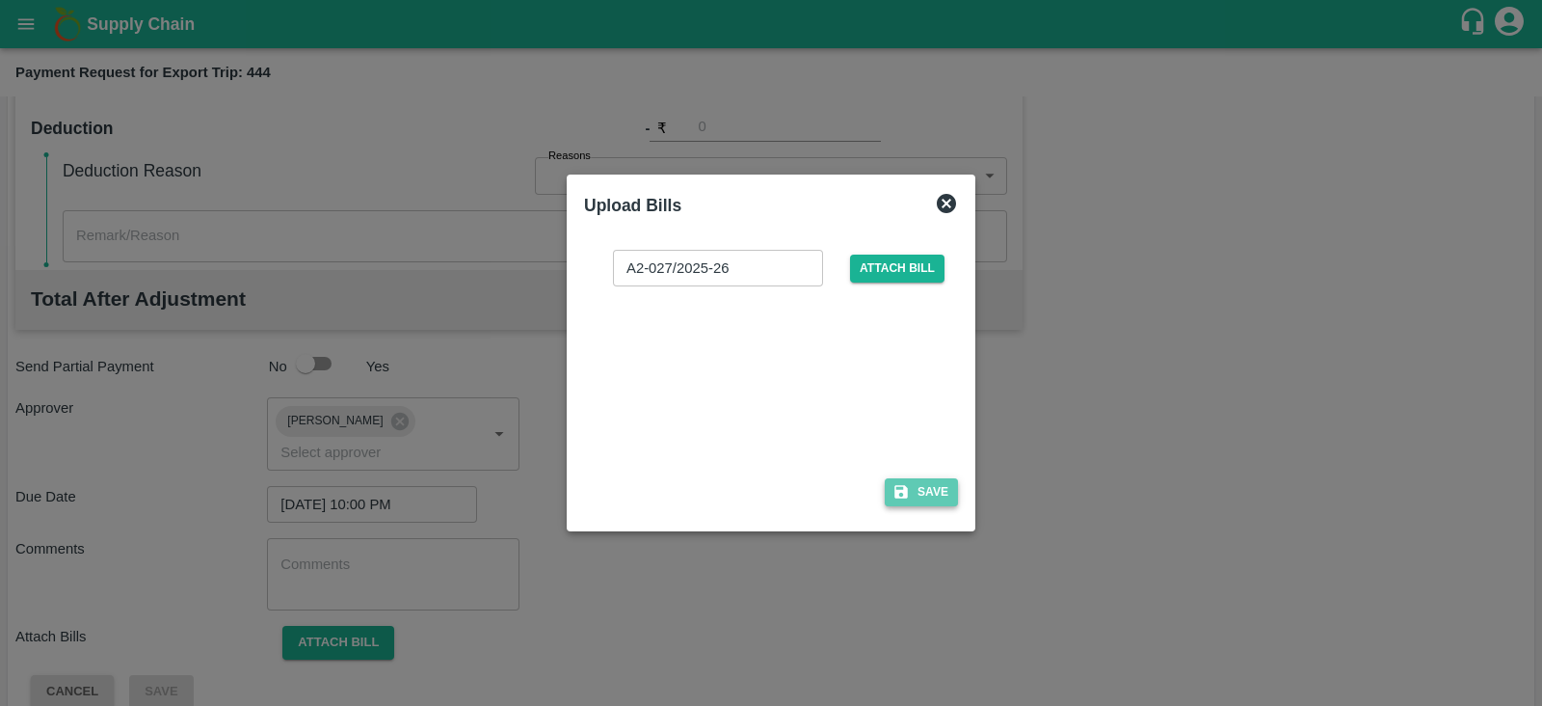
click at [924, 496] on button "Save" at bounding box center [921, 492] width 73 height 28
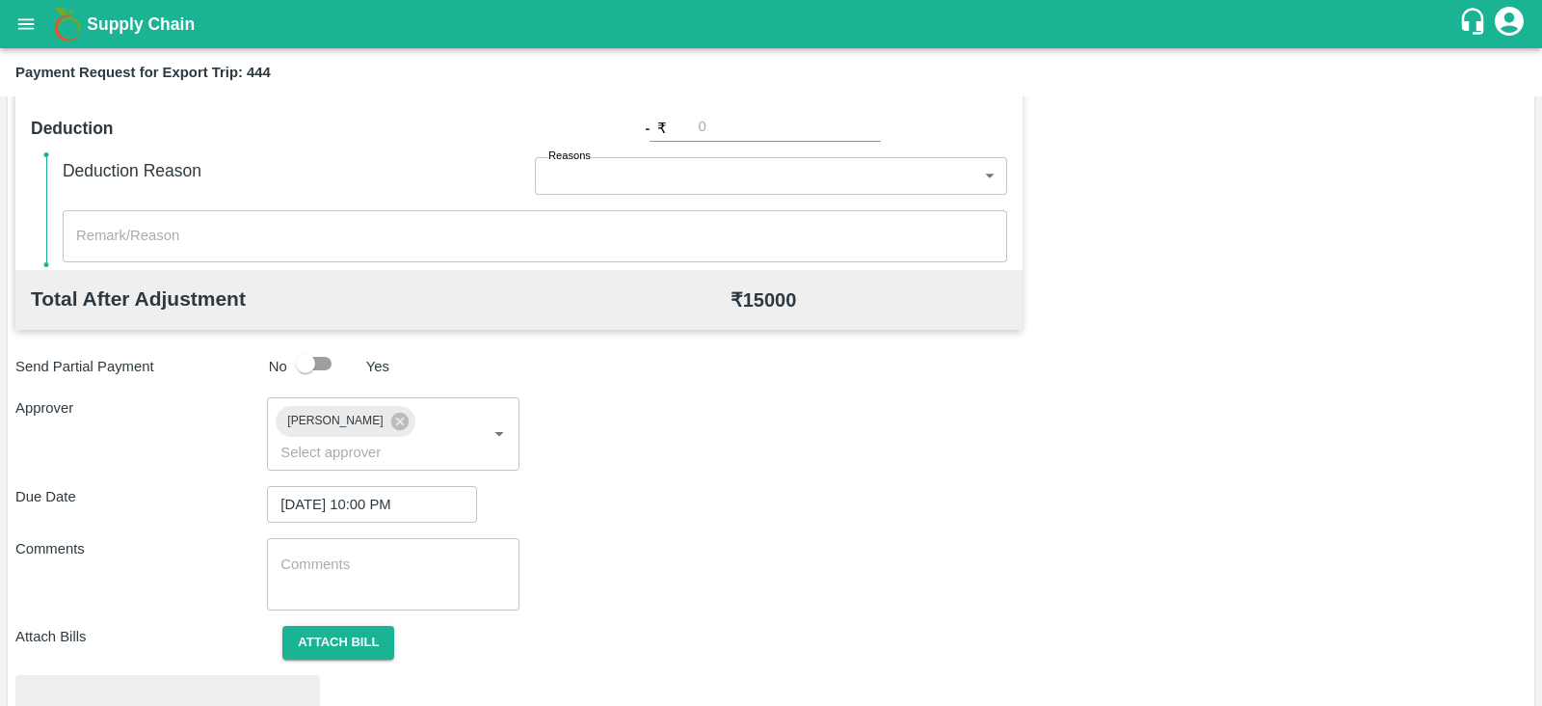
scroll to position [731, 0]
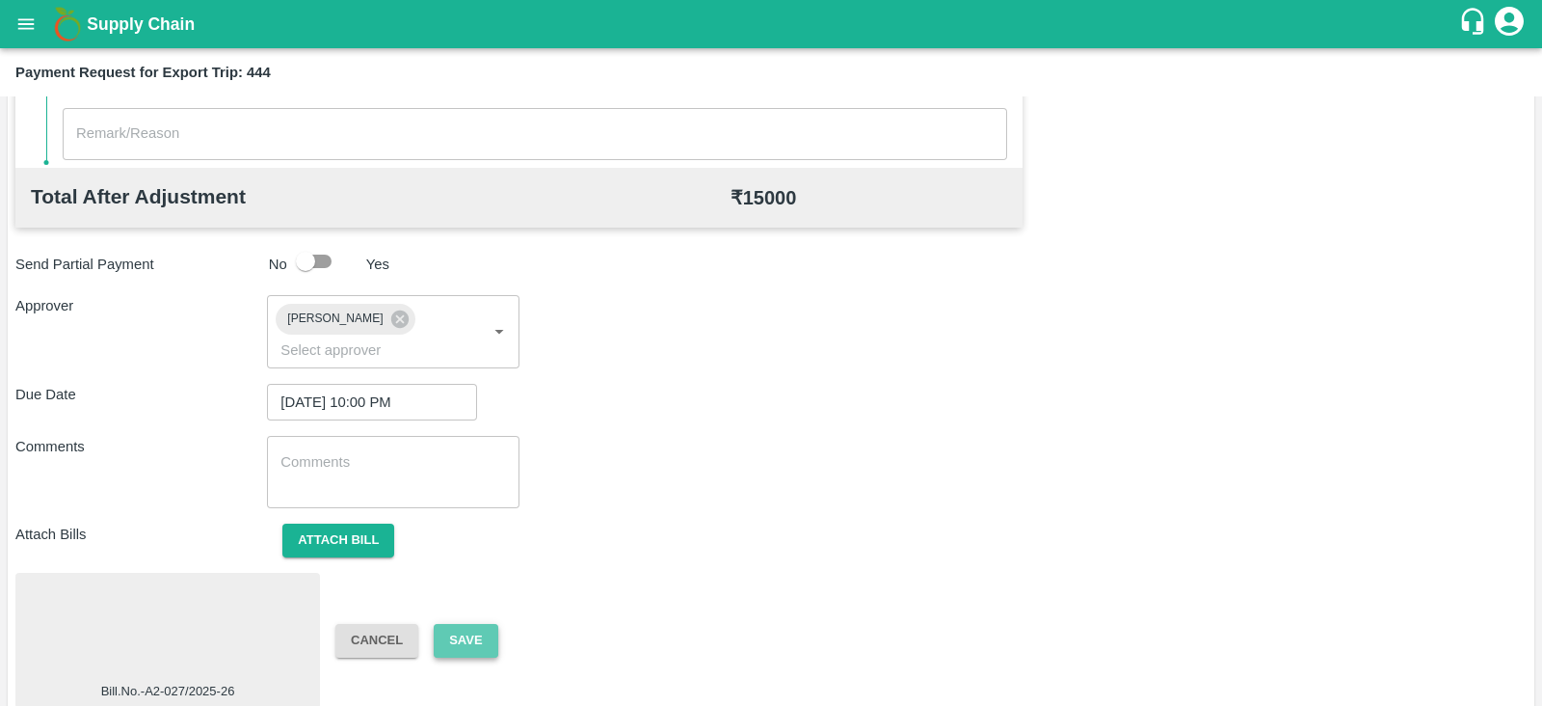
click at [472, 624] on button "Save" at bounding box center [466, 641] width 64 height 34
